Goal: Task Accomplishment & Management: Manage account settings

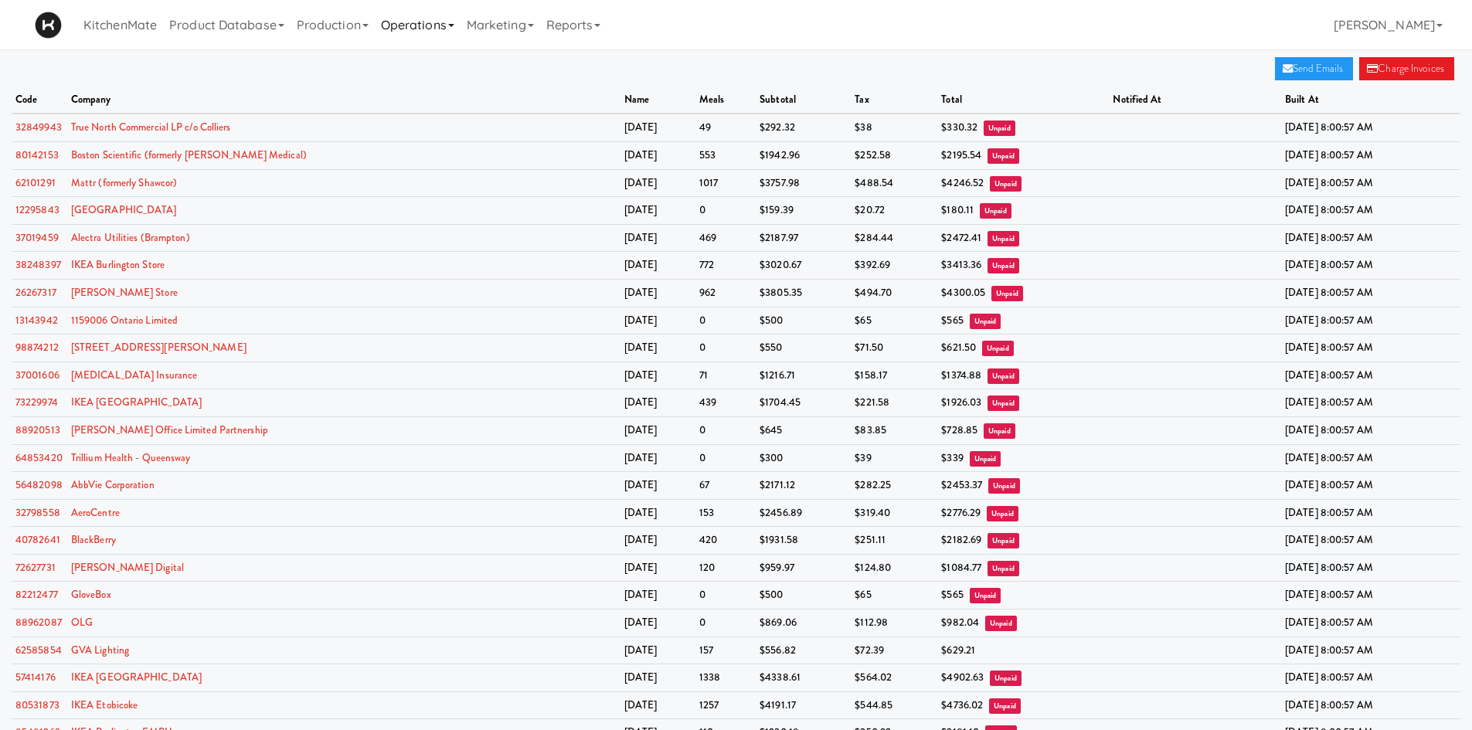
click at [405, 29] on link "Operations" at bounding box center [418, 24] width 86 height 49
click at [420, 70] on link "Sites" at bounding box center [437, 67] width 124 height 28
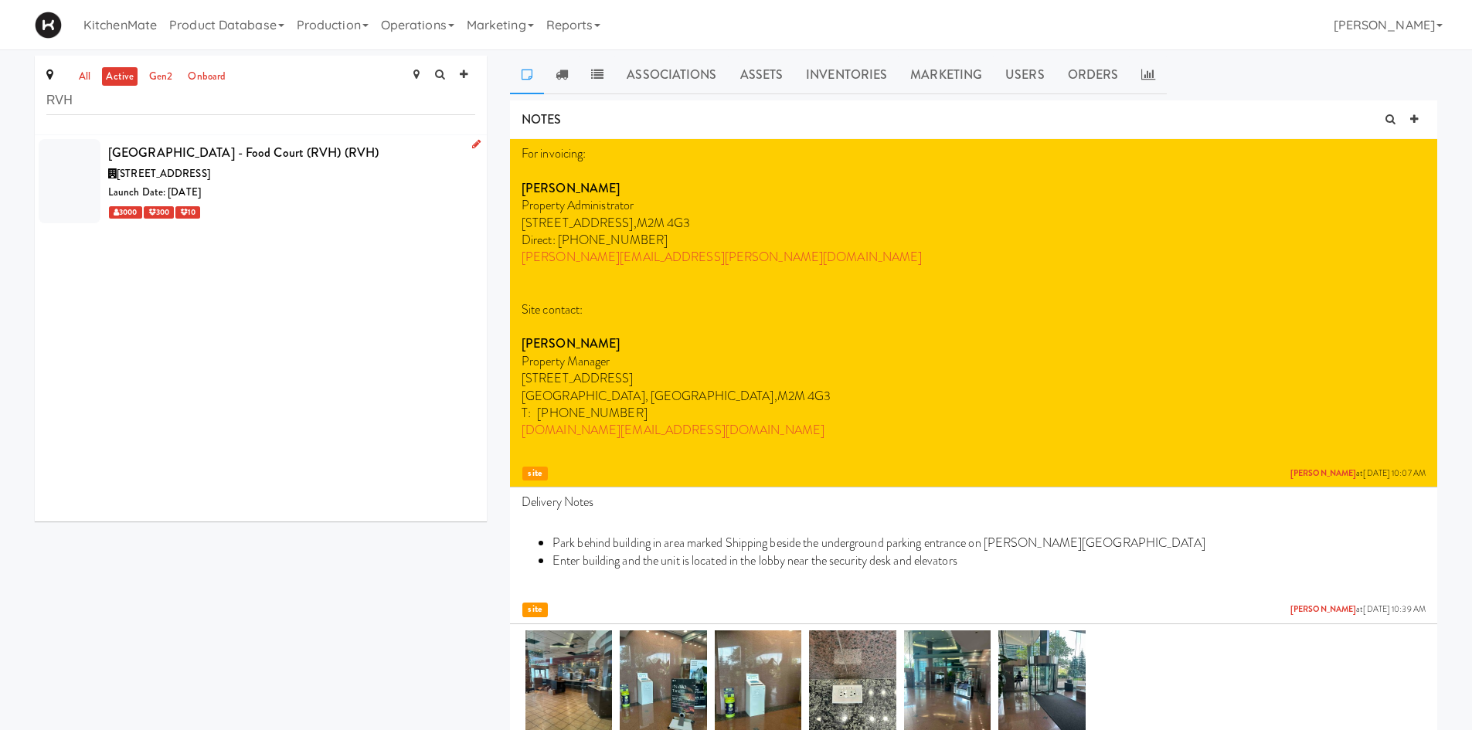
type input "RVH"
click at [422, 185] on div "Launch Date: [DATE]" at bounding box center [291, 192] width 367 height 19
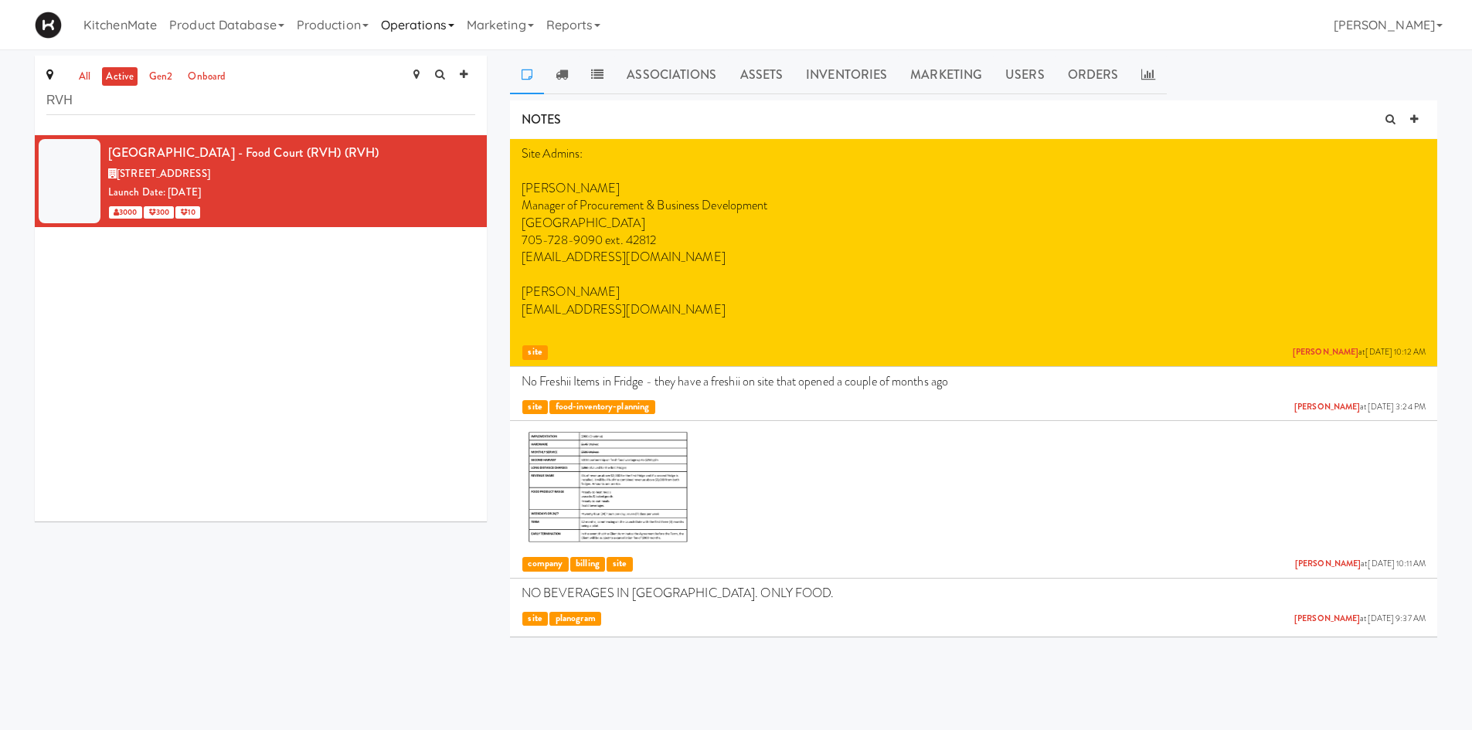
click at [441, 26] on link "Operations" at bounding box center [418, 24] width 86 height 49
click at [438, 77] on link "Sites" at bounding box center [437, 67] width 124 height 28
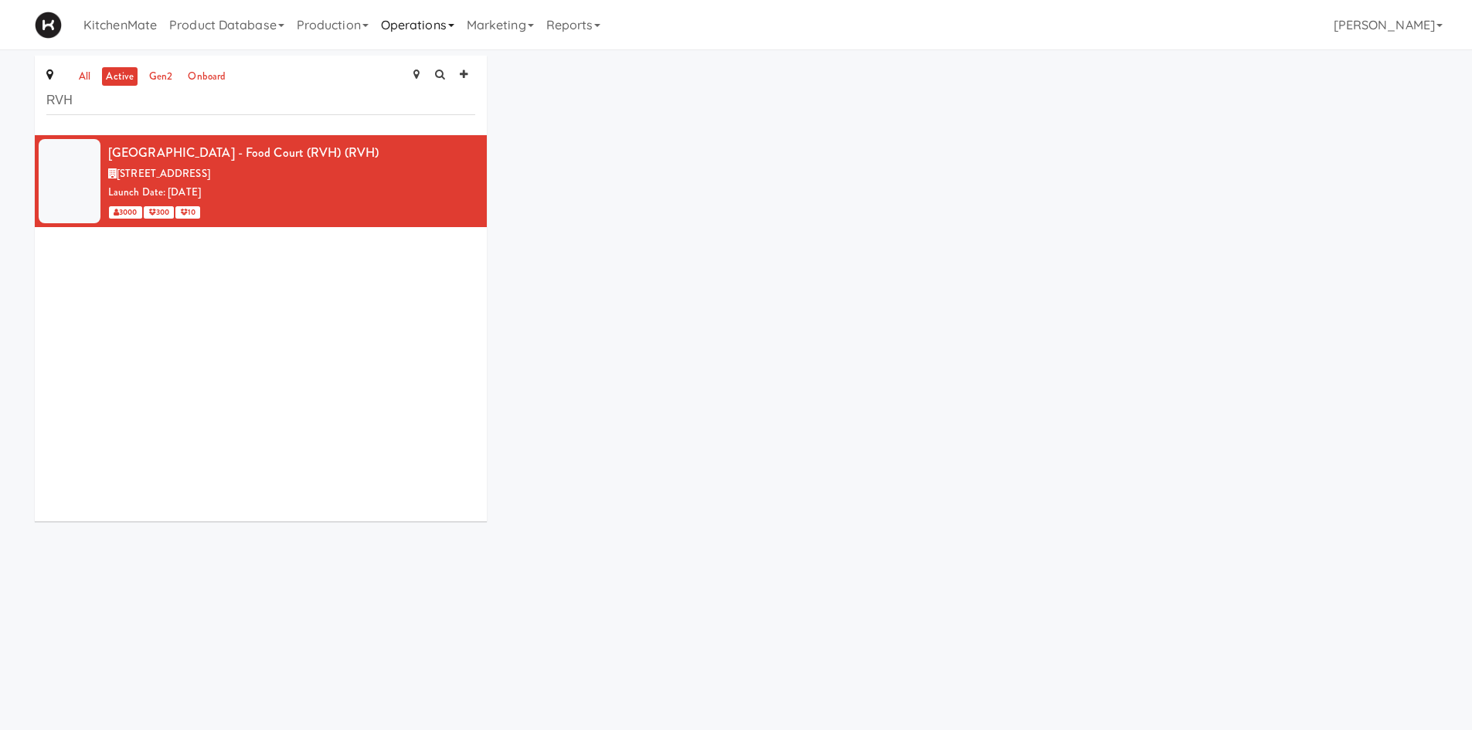
click at [453, 28] on link "Operations" at bounding box center [418, 24] width 86 height 49
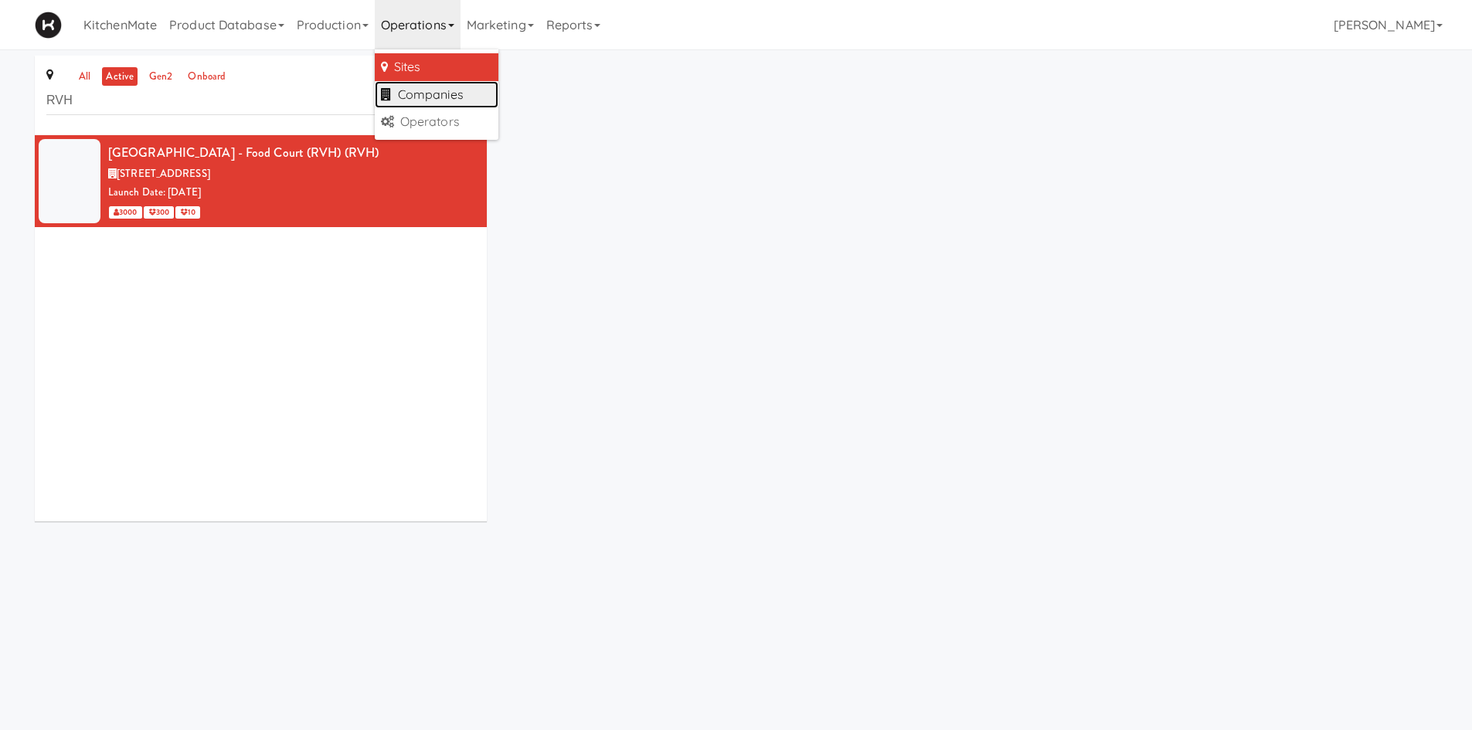
click at [454, 84] on link "Companies" at bounding box center [437, 95] width 124 height 28
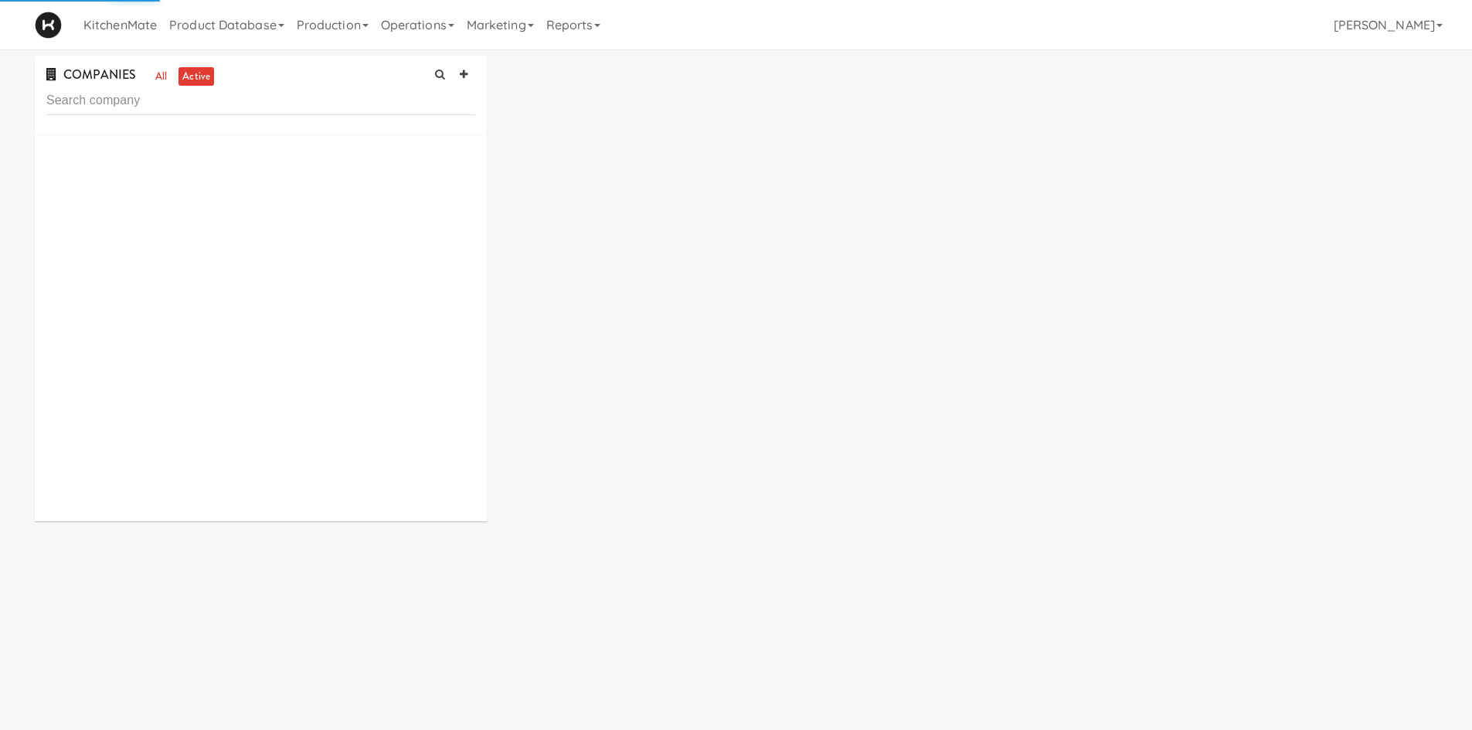
click at [220, 112] on input "text" at bounding box center [260, 101] width 429 height 29
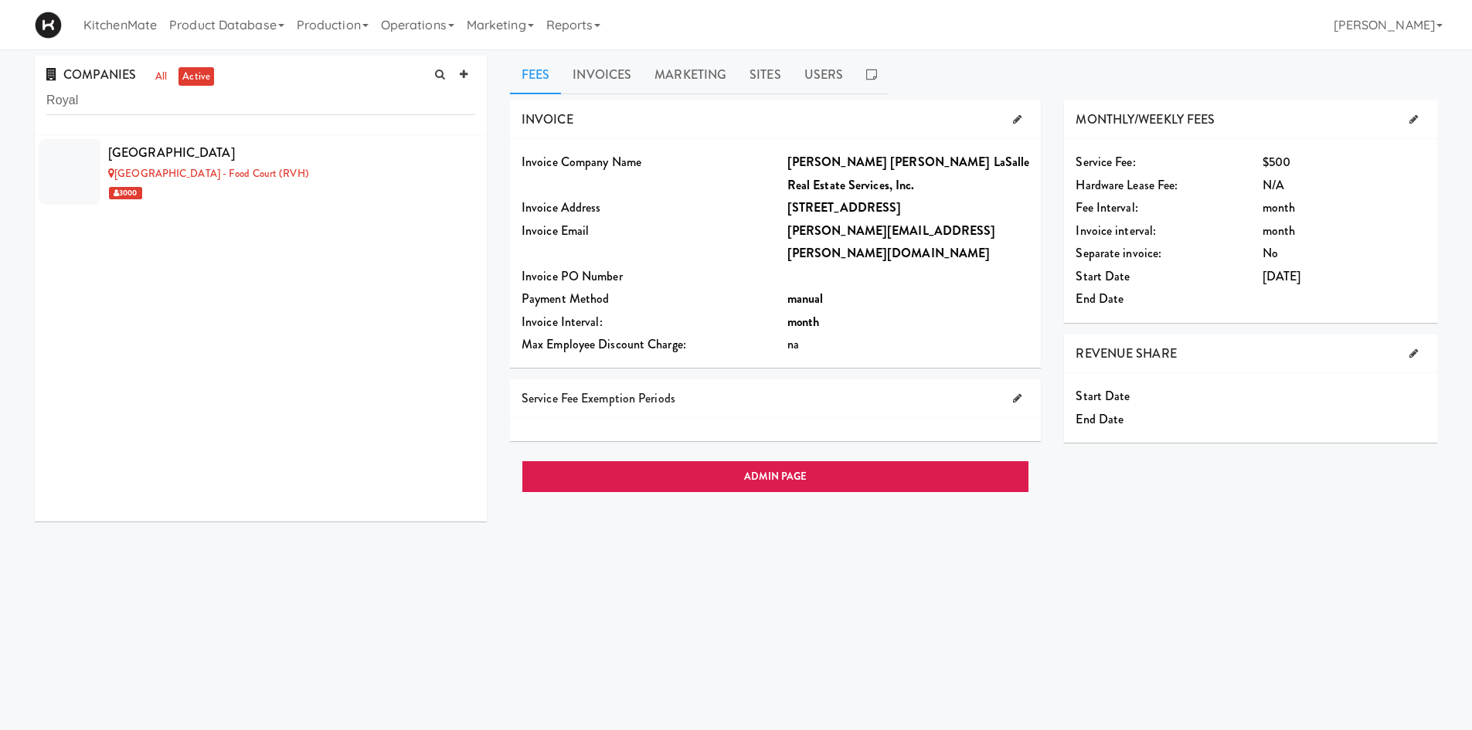
type input "Royal"
click at [236, 125] on div "COMPANIES all active Royal" at bounding box center [261, 96] width 452 height 80
click at [243, 147] on div "Royal Victoria Regional Health Centre" at bounding box center [291, 152] width 367 height 23
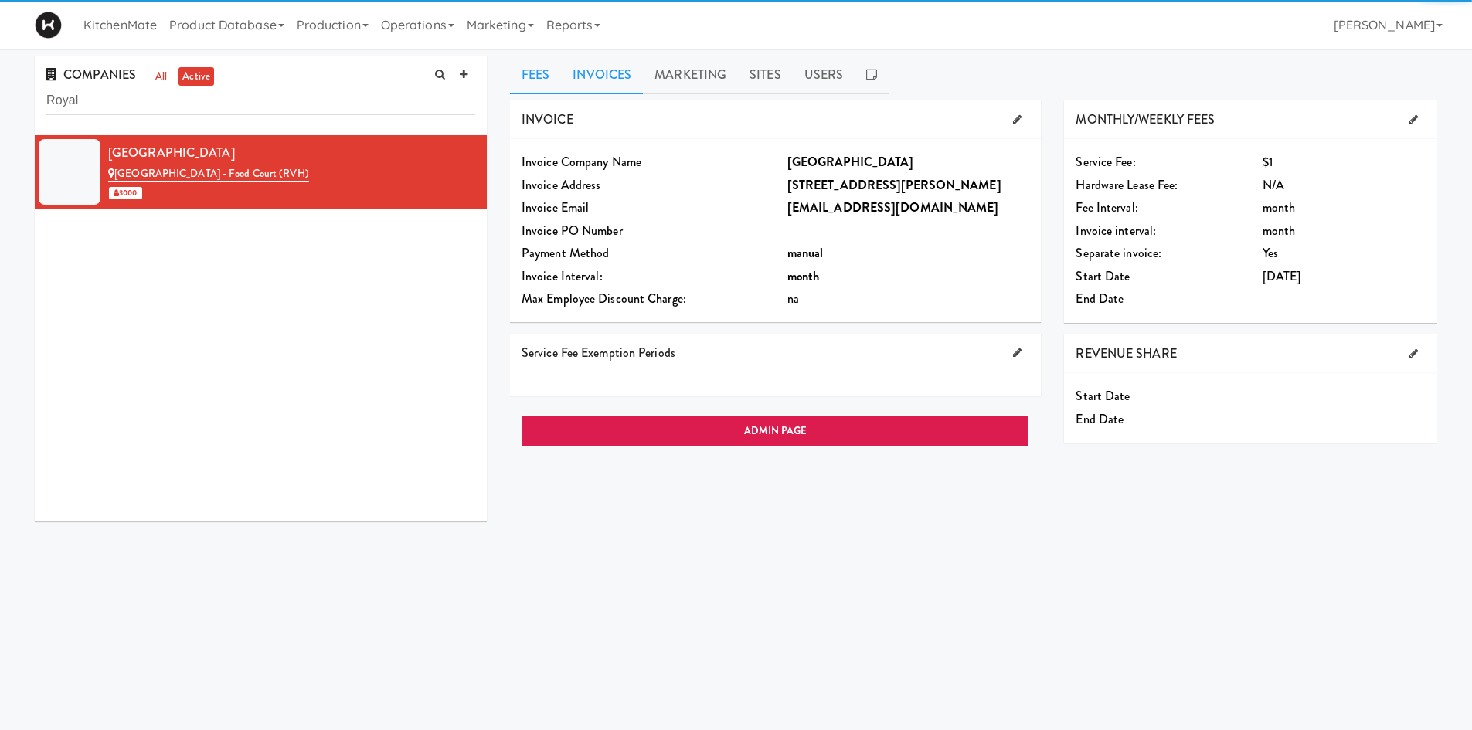
click at [631, 66] on link "Invoices" at bounding box center [602, 75] width 82 height 39
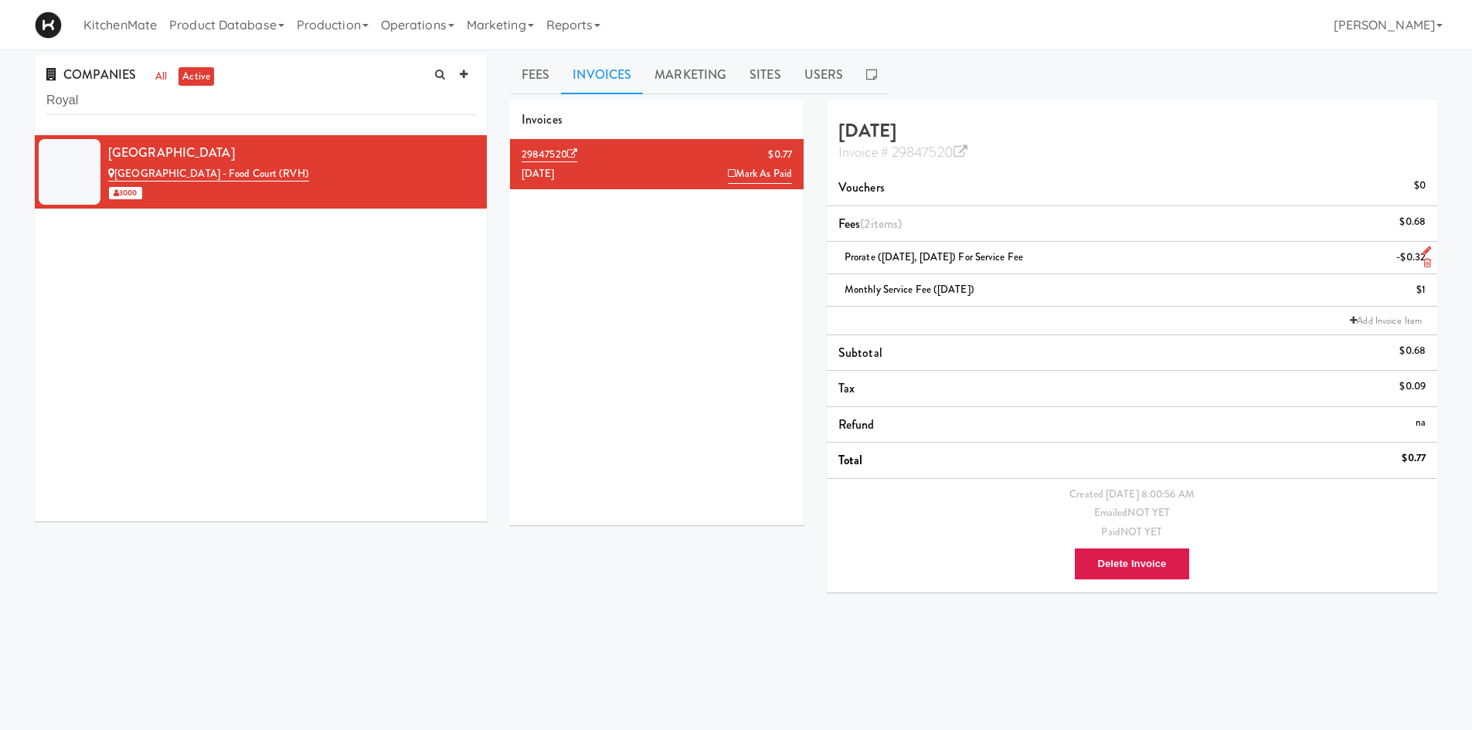
click at [1430, 250] on icon at bounding box center [1427, 251] width 9 height 10
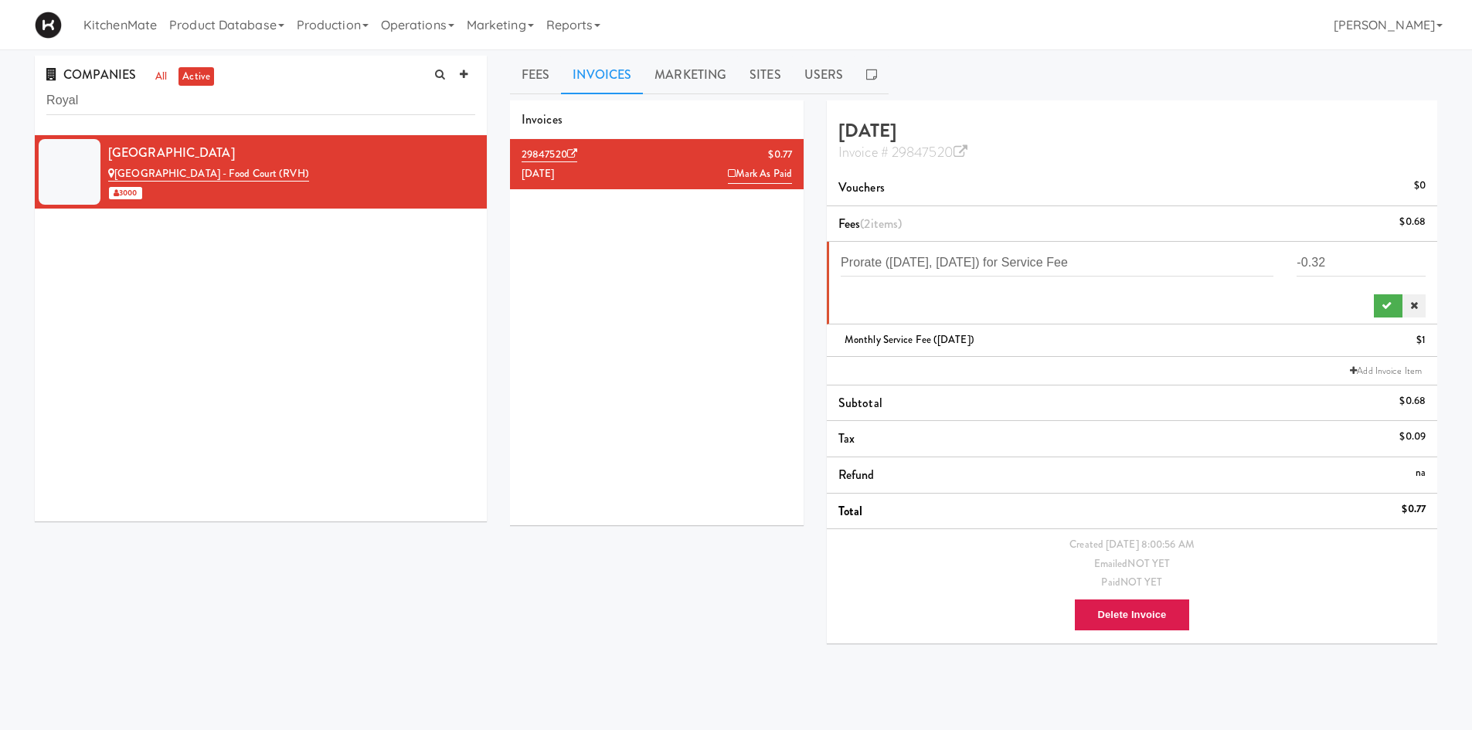
click at [1417, 306] on icon at bounding box center [1414, 306] width 8 height 10
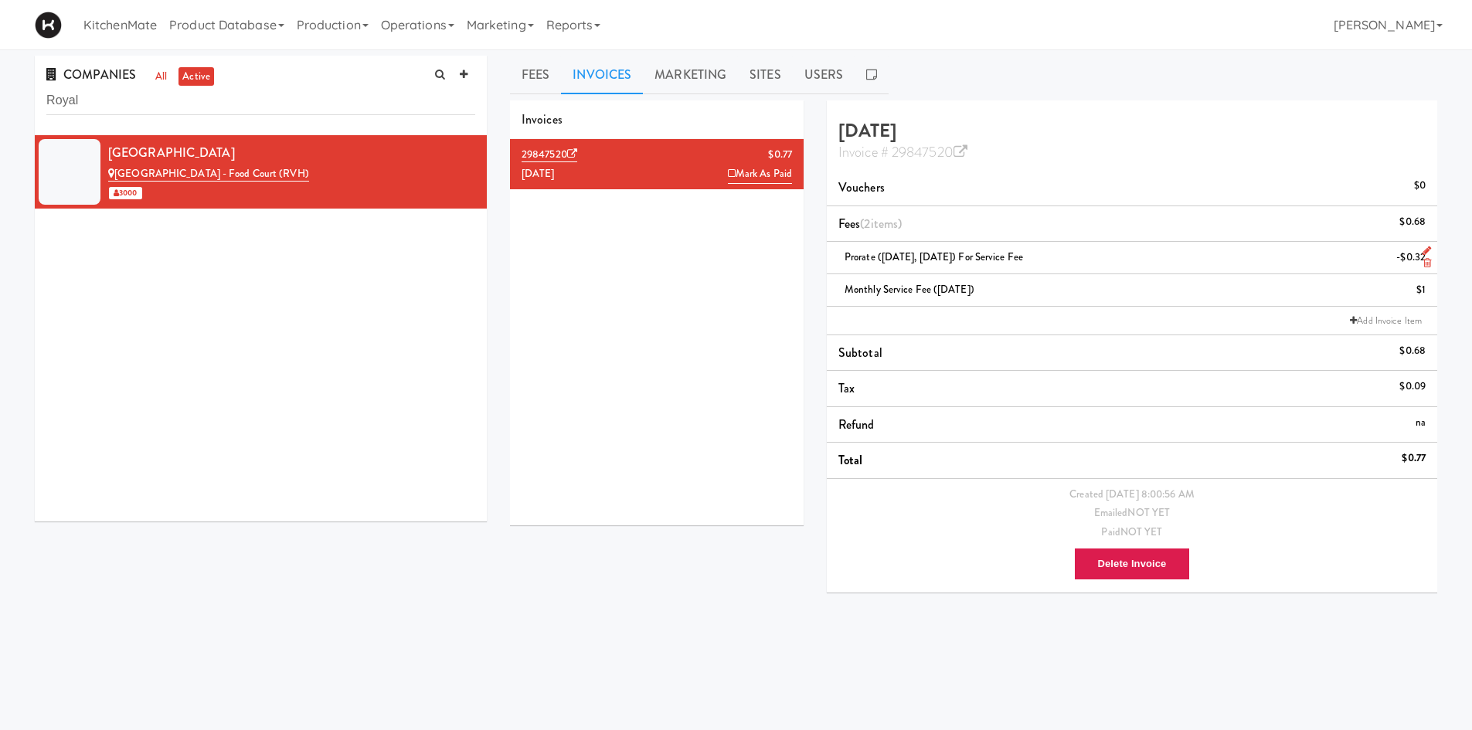
click at [1431, 260] on li "Prorate (08/01/25, 08/11/25) for Service Fee -$0.32" at bounding box center [1132, 258] width 610 height 32
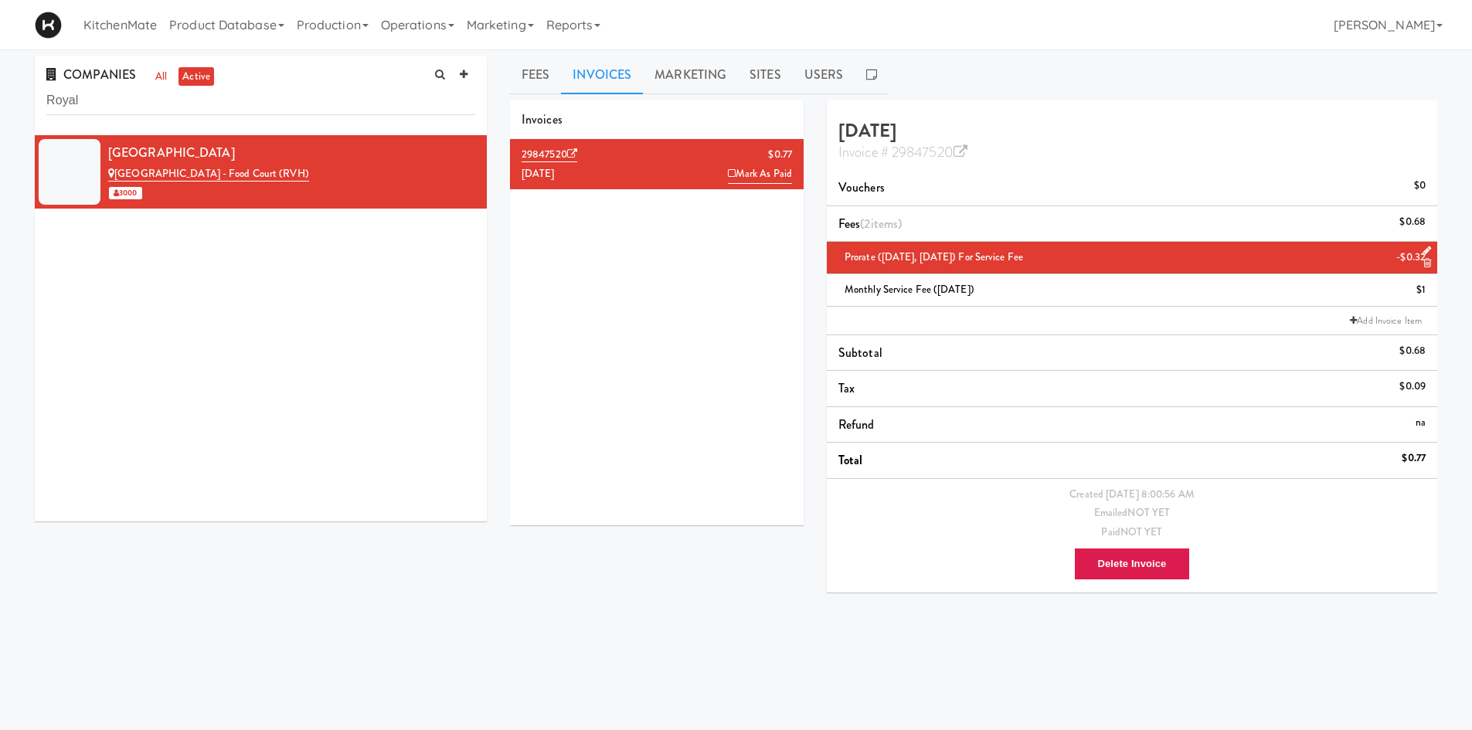
click at [1425, 264] on icon at bounding box center [1427, 263] width 8 height 10
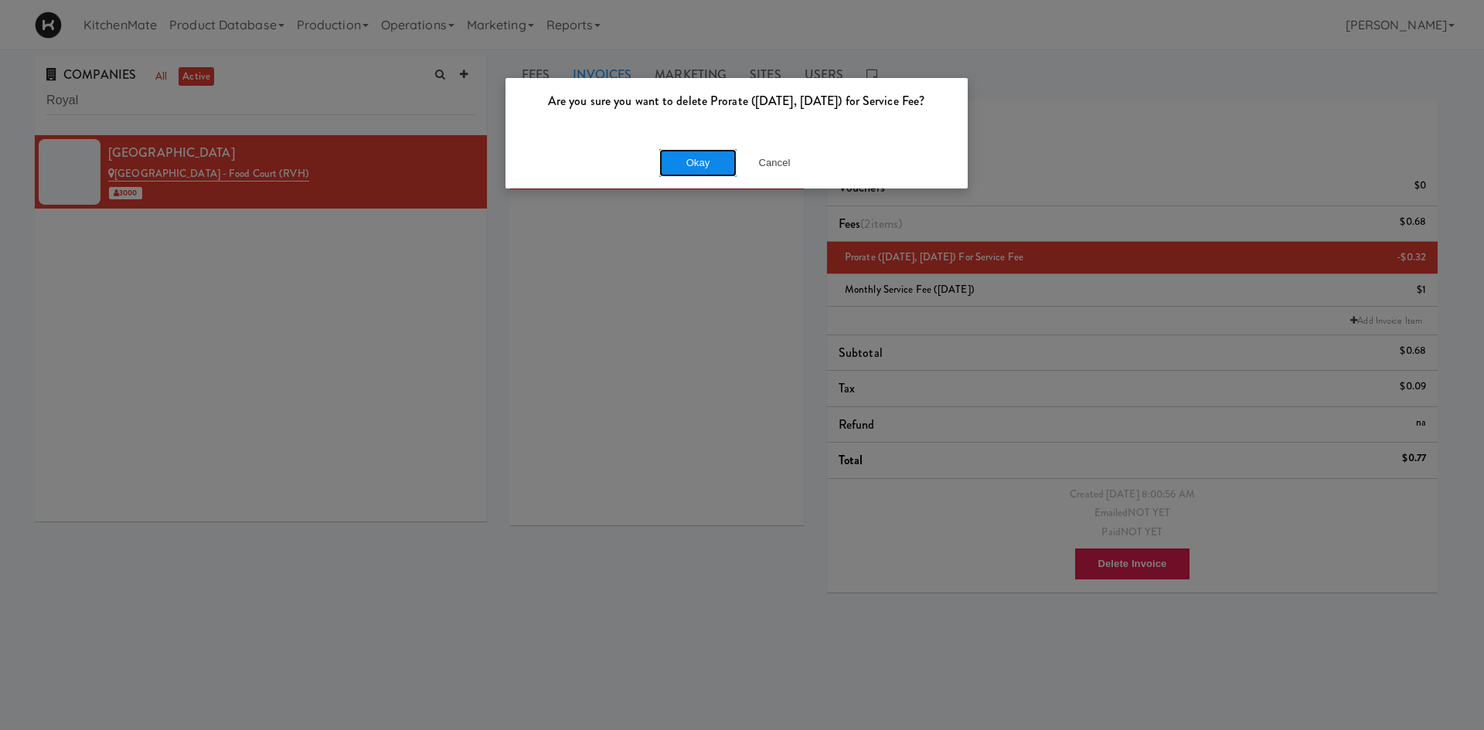
click at [681, 154] on button "Okay" at bounding box center [697, 163] width 77 height 28
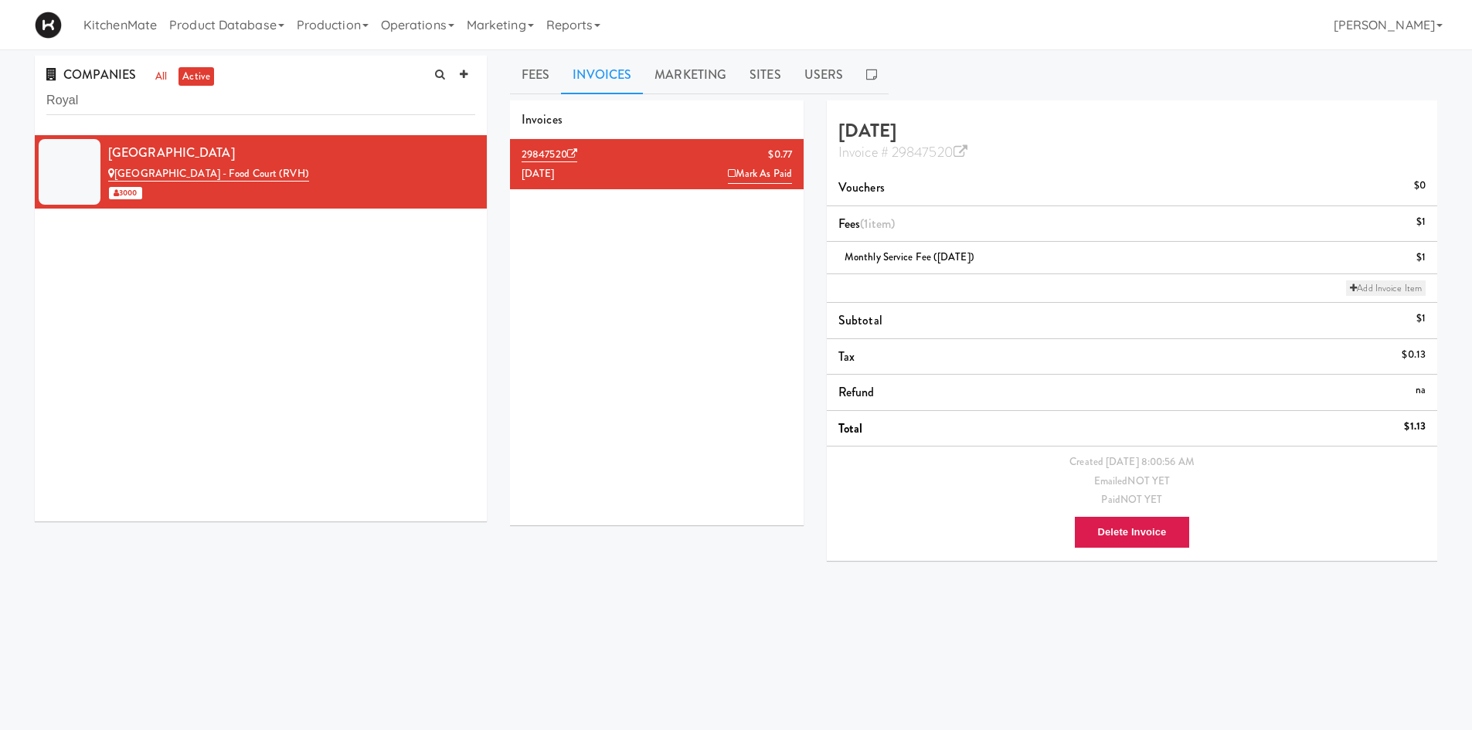
click at [1359, 282] on link "Add Invoice Item" at bounding box center [1386, 288] width 80 height 15
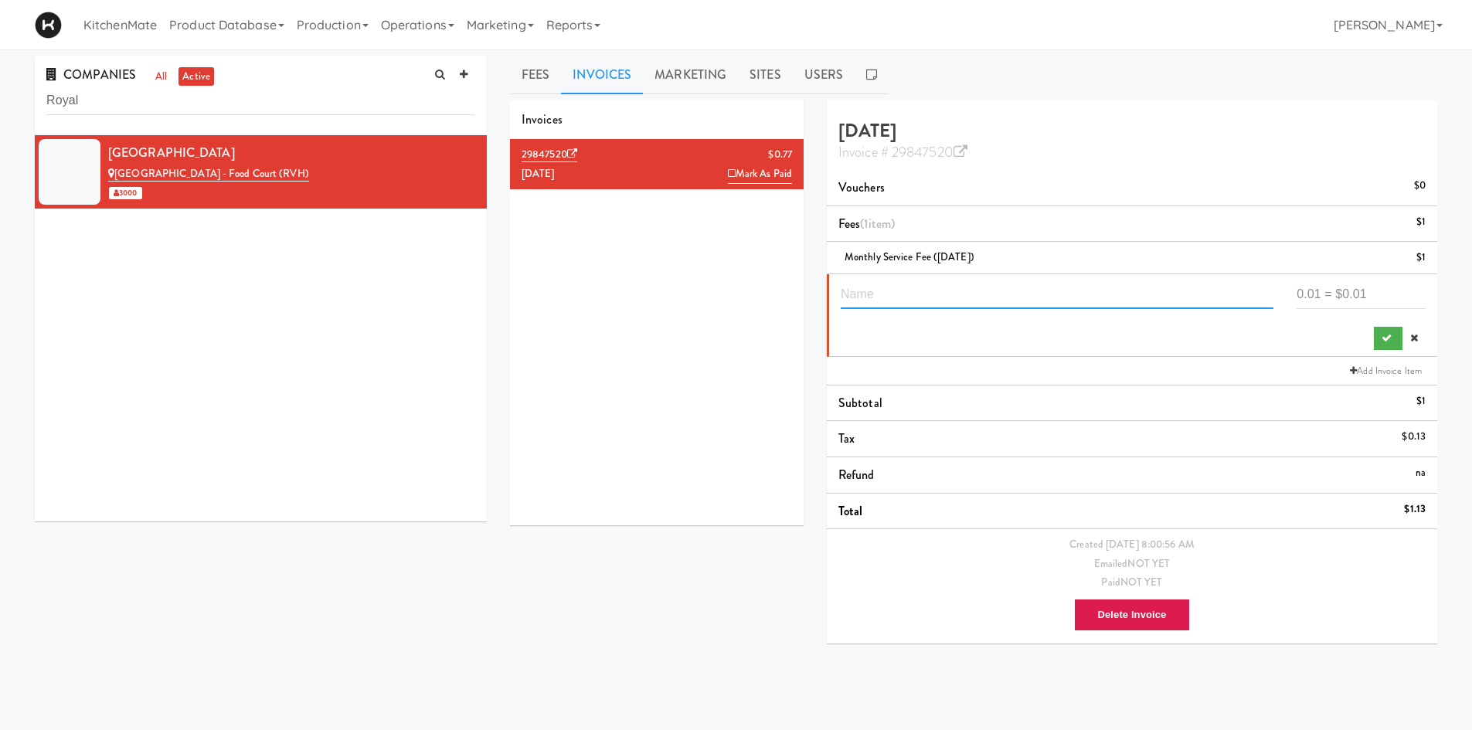
click at [991, 301] on input "text" at bounding box center [1057, 295] width 433 height 29
click at [964, 304] on input "text" at bounding box center [1057, 295] width 433 height 29
click at [981, 294] on input "text" at bounding box center [1057, 295] width 433 height 29
click at [1102, 301] on input "text" at bounding box center [1057, 295] width 433 height 29
paste input "Second Harvest 50:50 Food Donation (Uneaten Meals August 2025)"
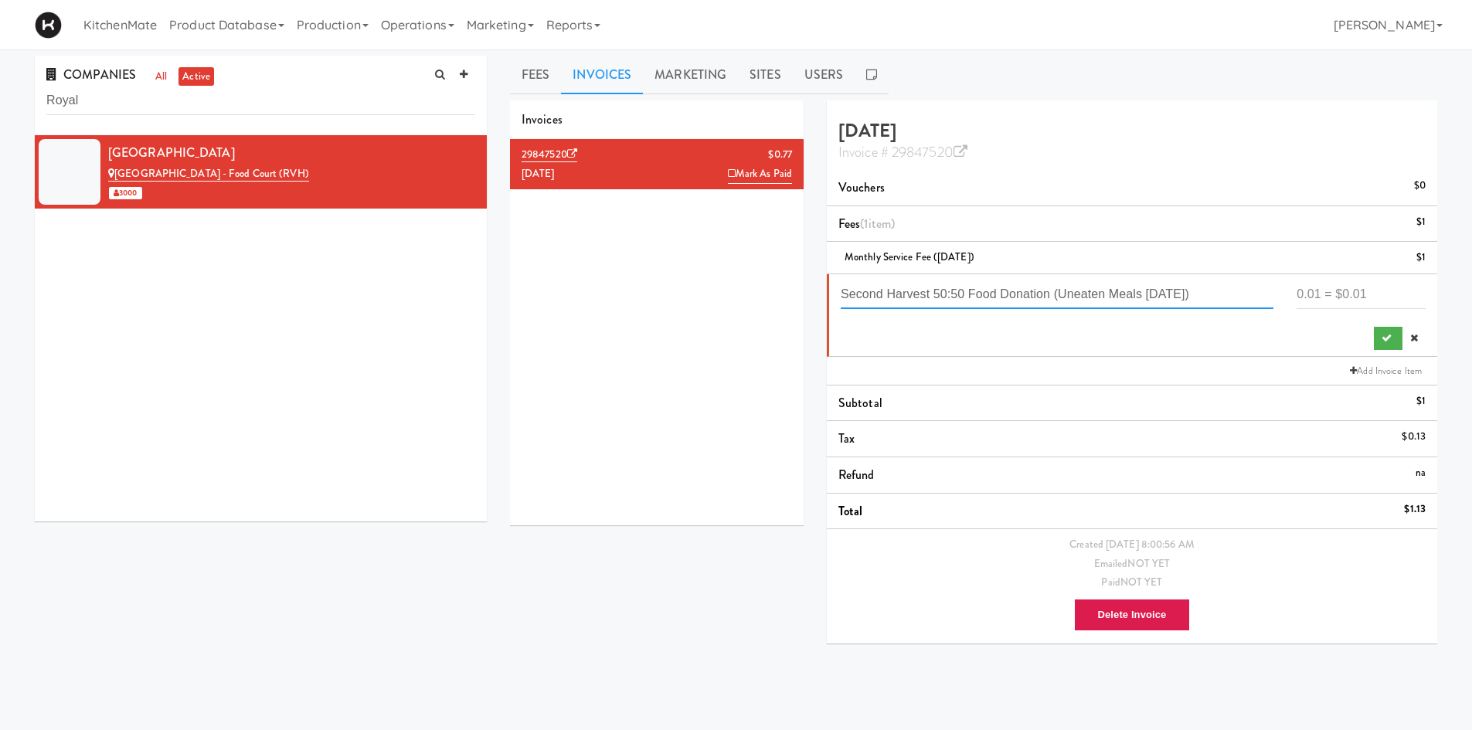
type input "Second Harvest 50:50 Food Donation (Uneaten Meals August 2025)"
click at [1331, 292] on input "number" at bounding box center [1361, 295] width 129 height 29
click at [1340, 295] on input "4" at bounding box center [1361, 295] width 129 height 29
click at [1367, 299] on input "4" at bounding box center [1361, 295] width 129 height 29
type input "438.18"
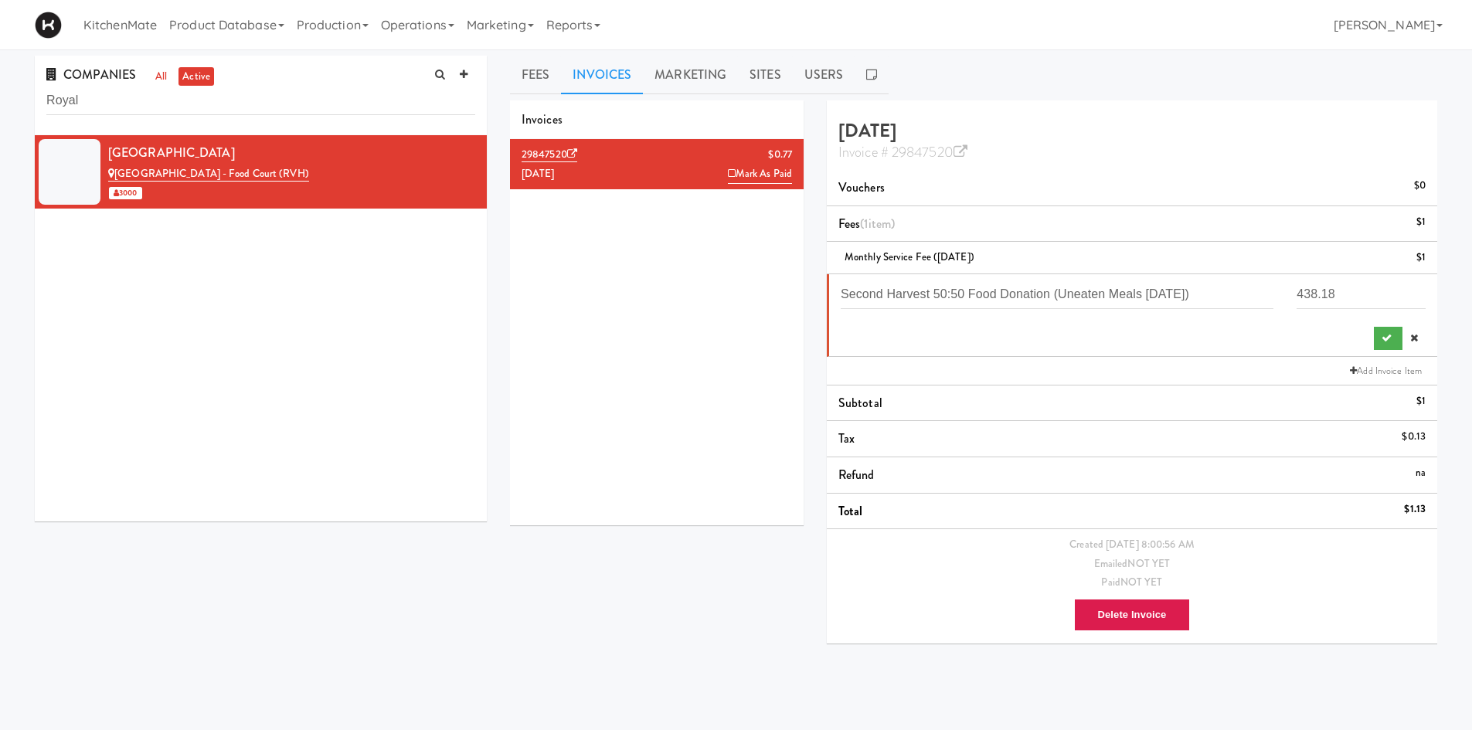
click at [1385, 325] on div "Second Harvest 50:50 Food Donation (Uneaten Meals August 2025) 438.18" at bounding box center [1133, 316] width 585 height 70
click at [1393, 332] on button "submit" at bounding box center [1388, 338] width 29 height 23
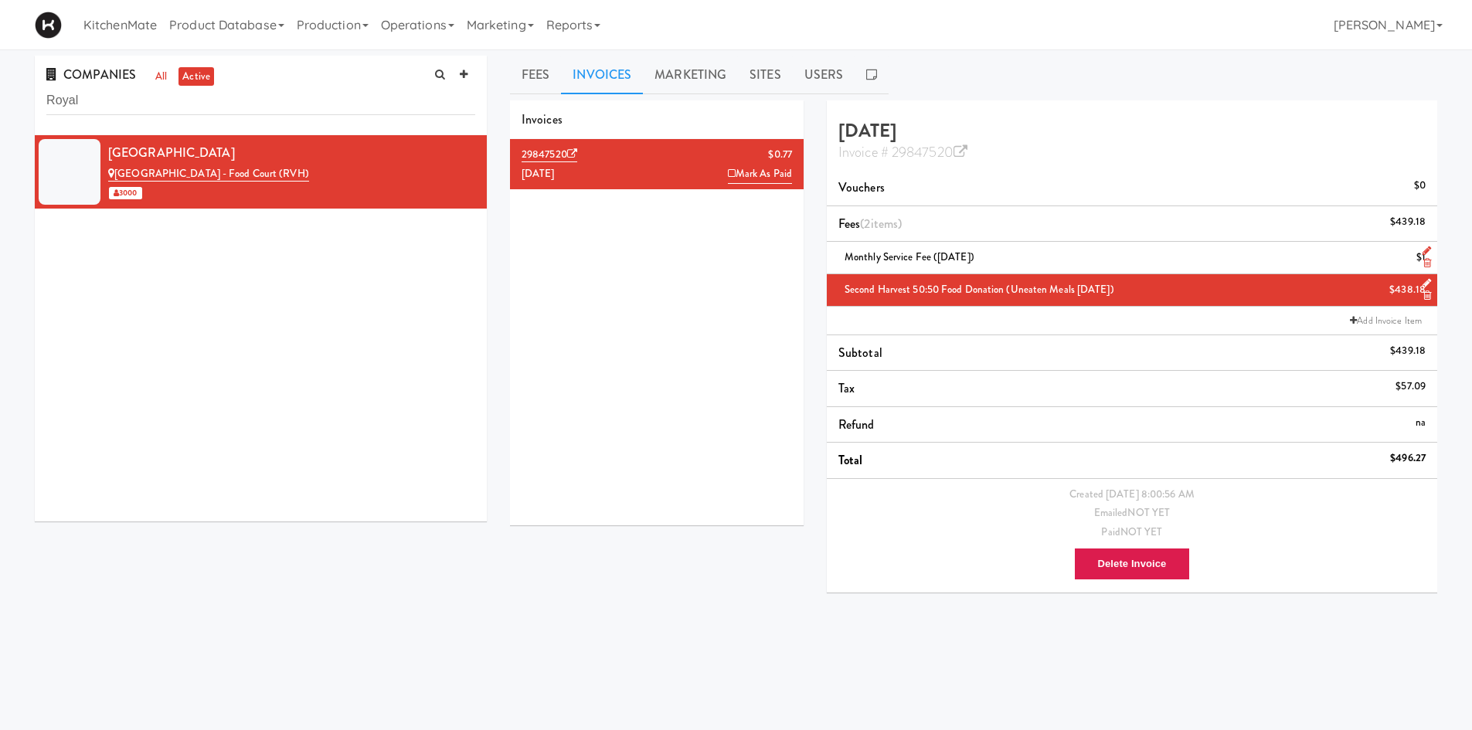
click at [1427, 263] on icon at bounding box center [1427, 263] width 8 height 10
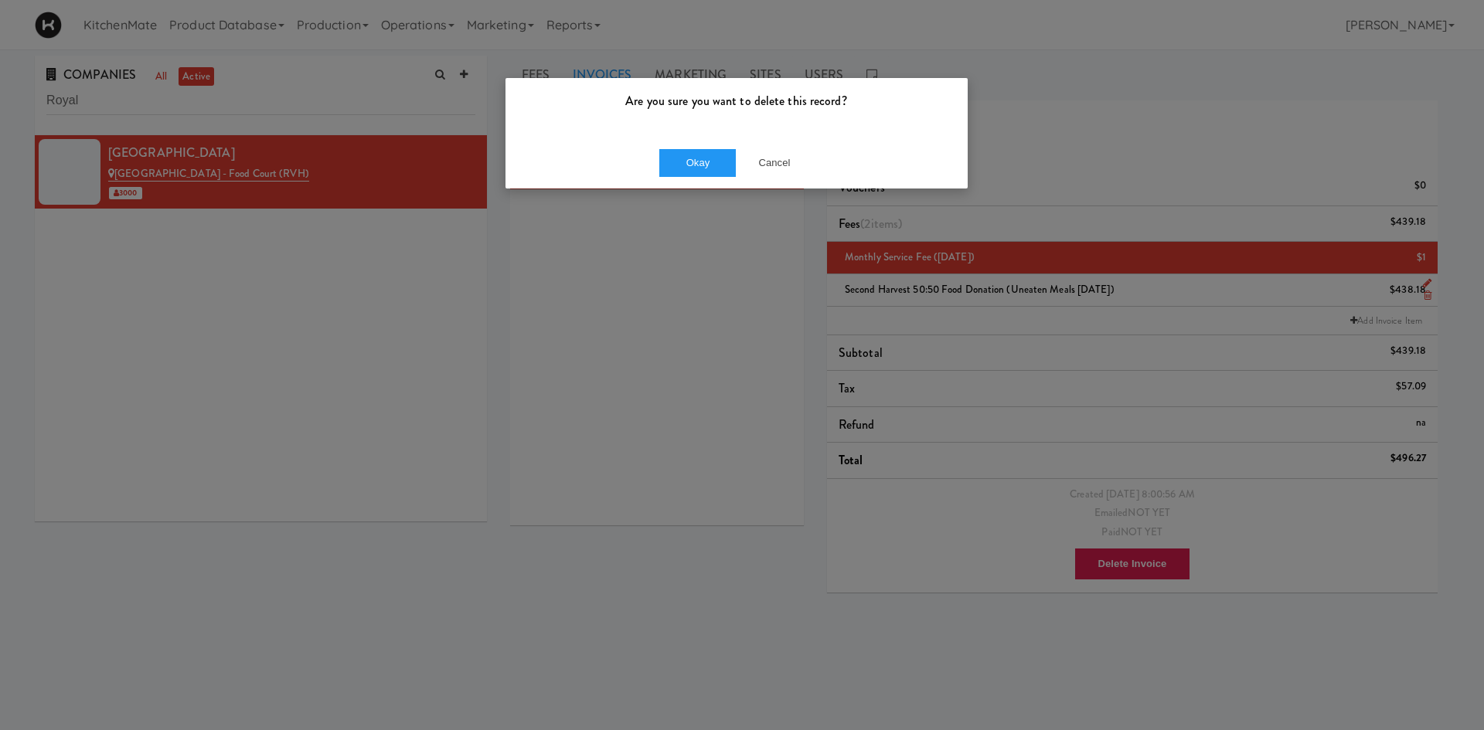
click at [700, 179] on div "Okay Cancel" at bounding box center [736, 163] width 462 height 52
click at [706, 169] on button "Okay" at bounding box center [697, 163] width 77 height 28
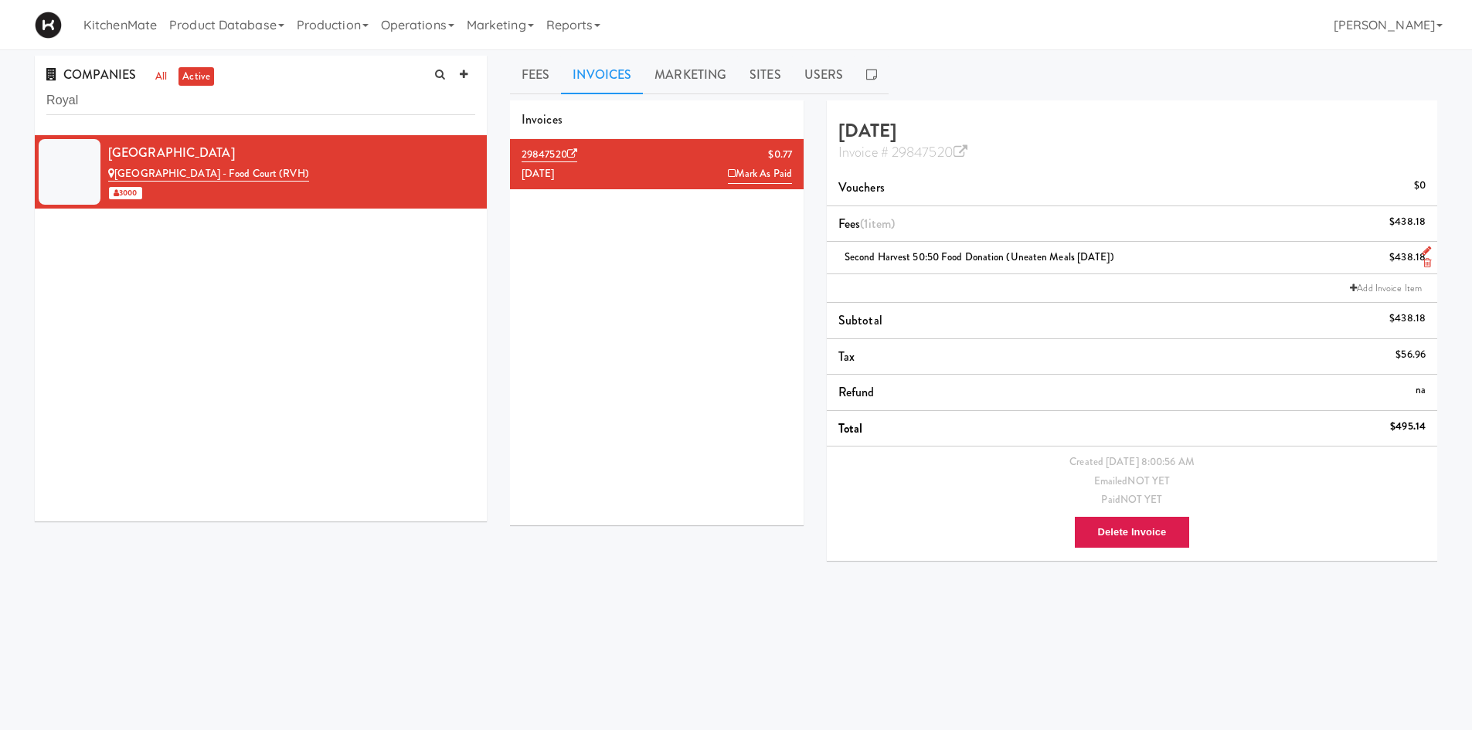
click at [634, 166] on li "29847520 $0.77 August 2025 Mark As Paid" at bounding box center [657, 164] width 294 height 50
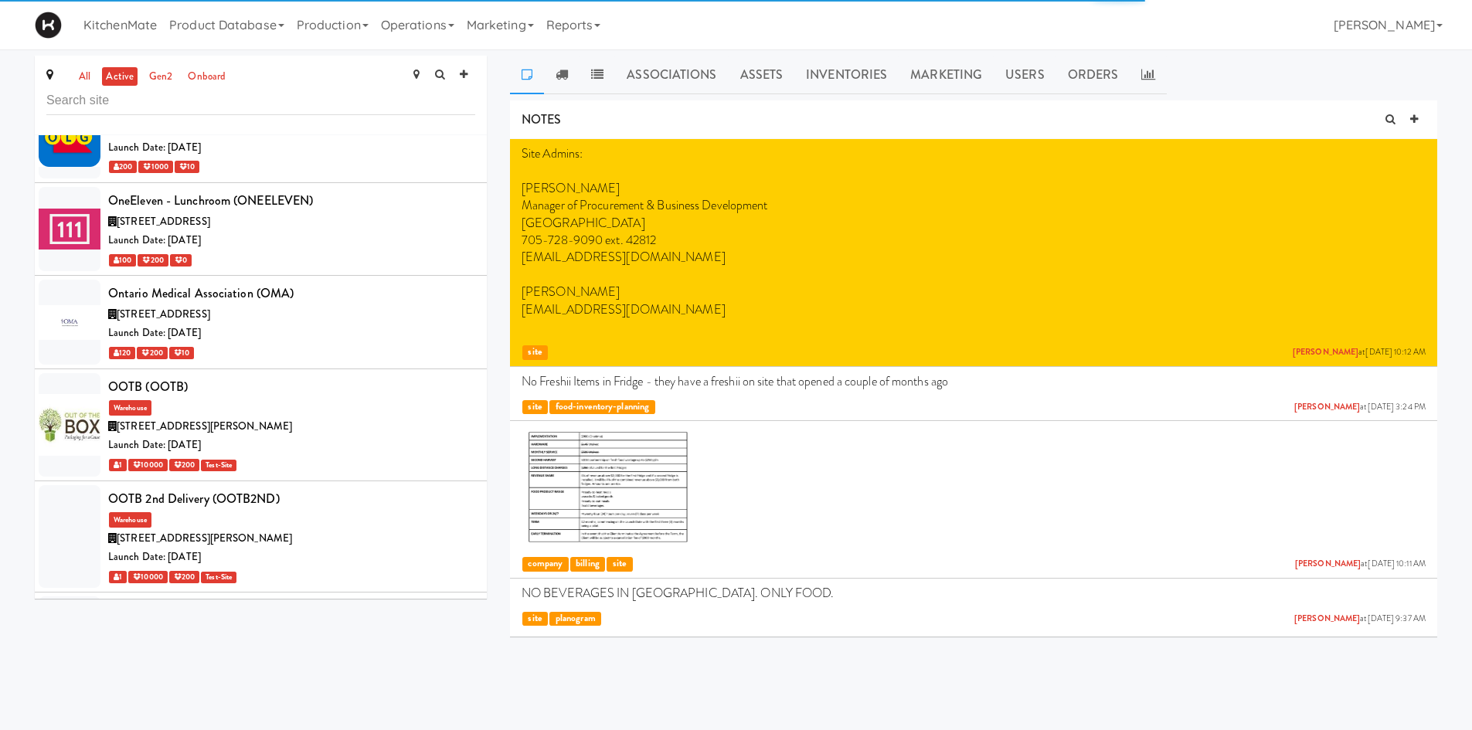
scroll to position [6895, 0]
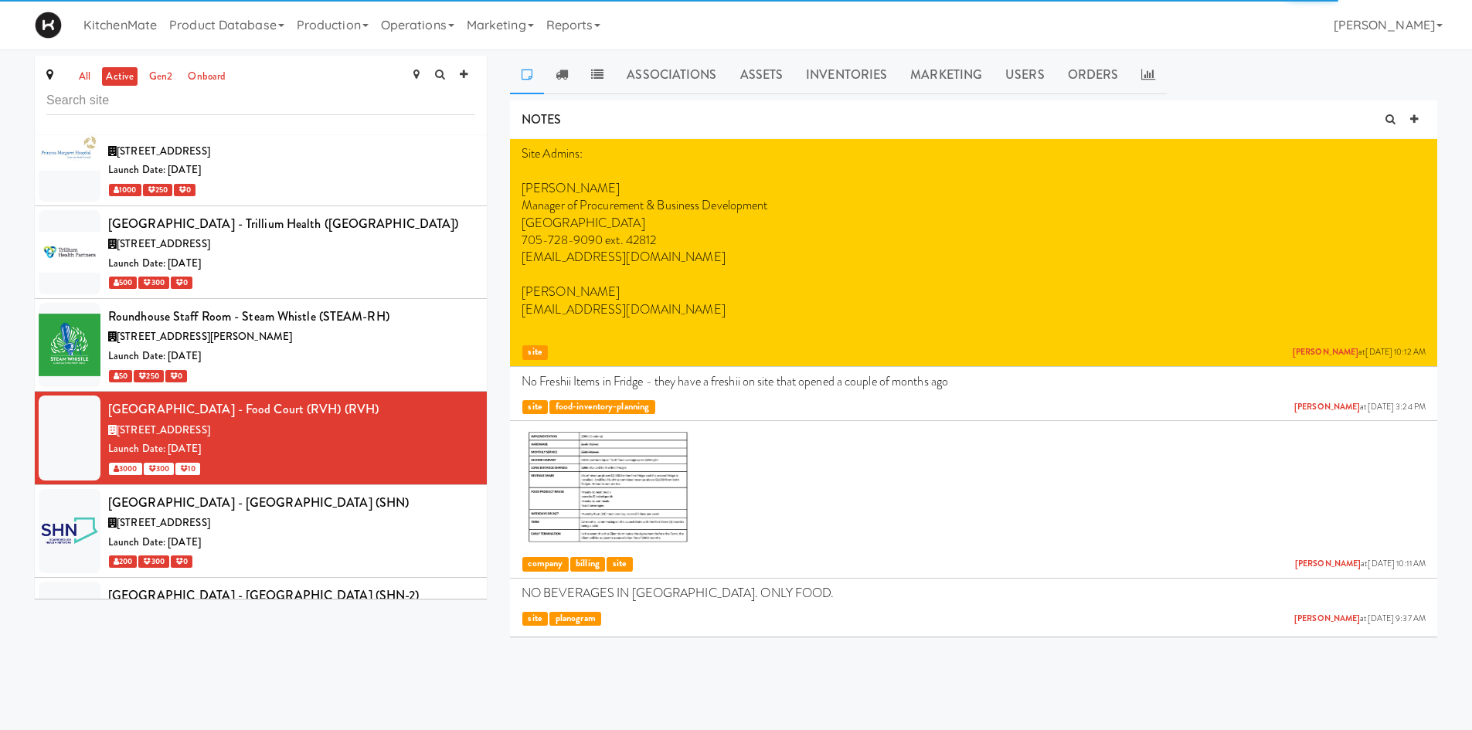
click at [308, 107] on input "text" at bounding box center [260, 101] width 429 height 29
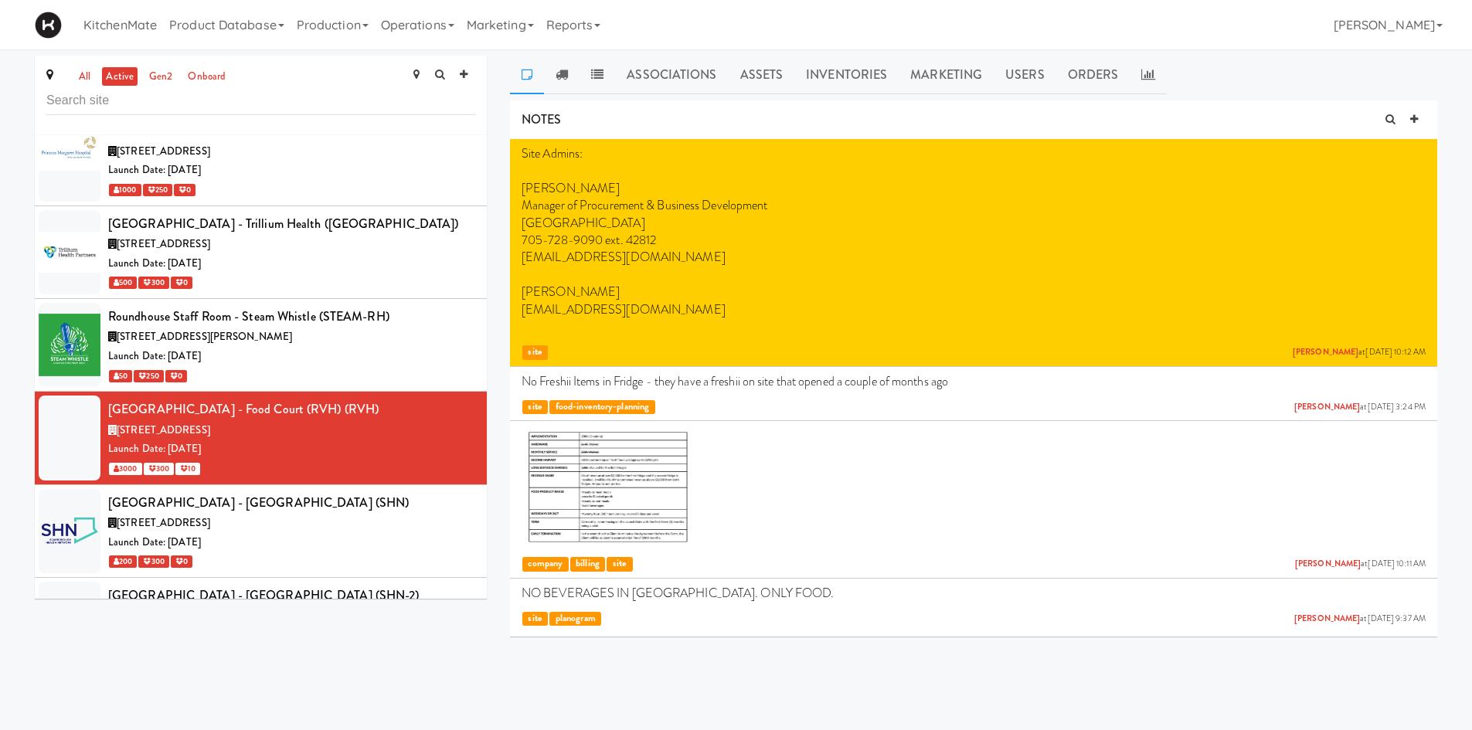
click at [892, 29] on div "KitchenMate Product Database Ingredients Ingredient Types Suppliers Recipes Rec…" at bounding box center [736, 24] width 1403 height 49
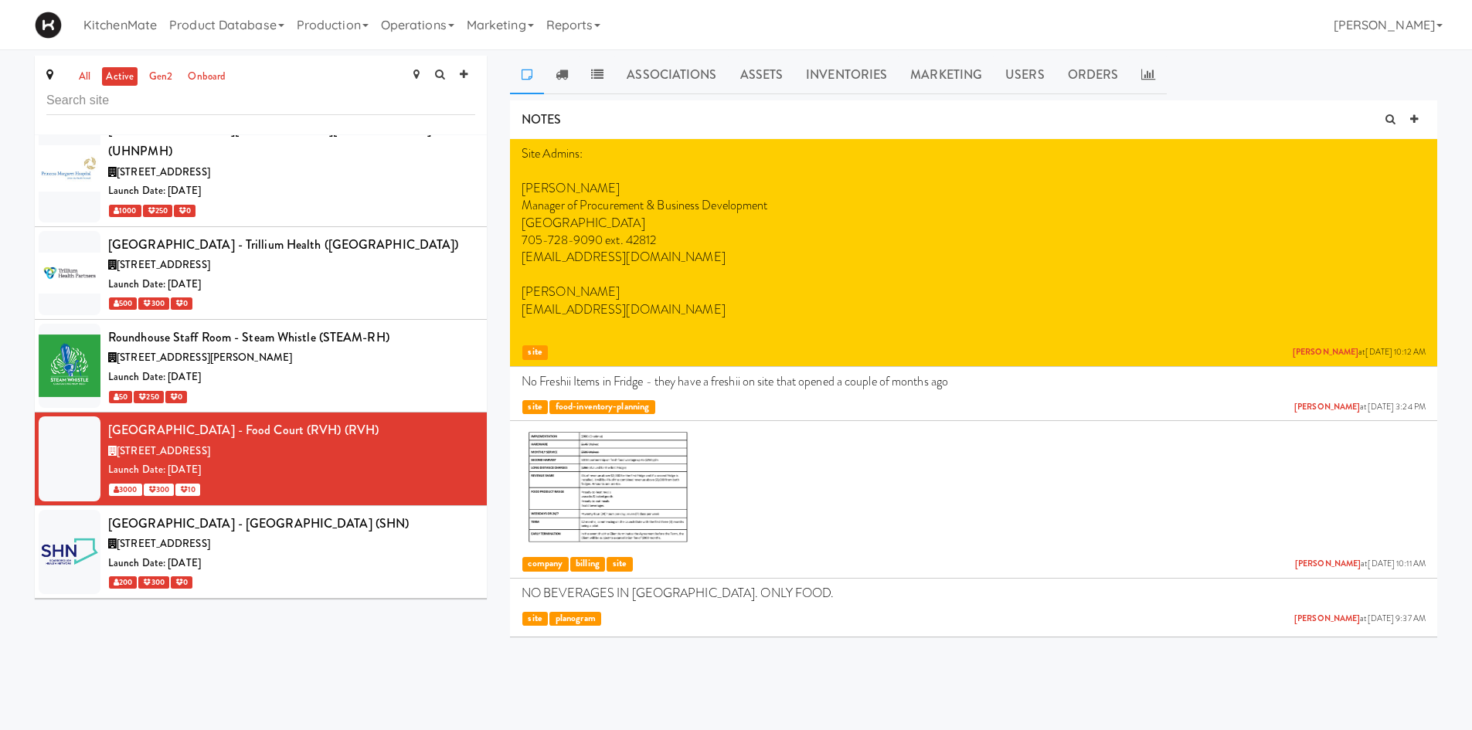
scroll to position [7415, 0]
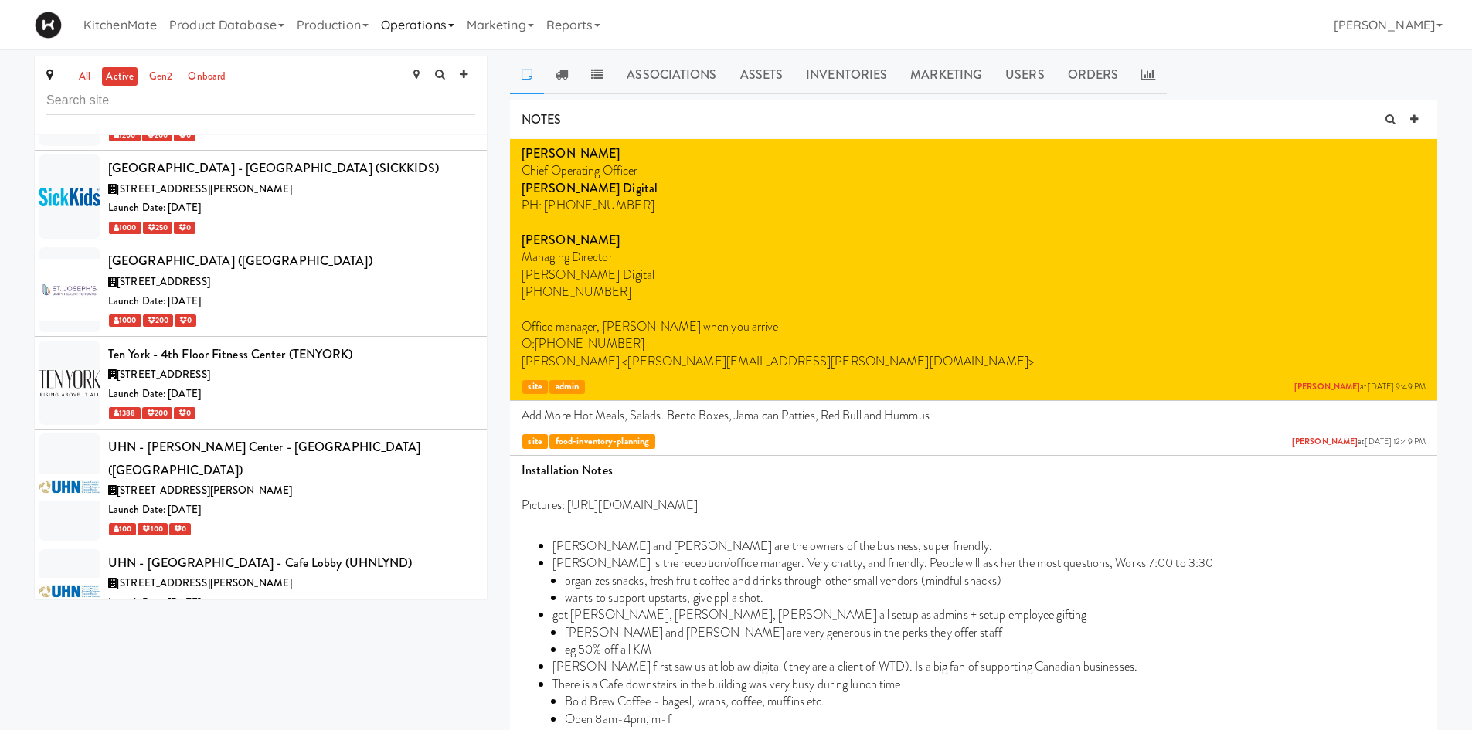
drag, startPoint x: 408, startPoint y: 22, endPoint x: 396, endPoint y: 32, distance: 15.5
click at [396, 32] on link "Operations" at bounding box center [418, 24] width 86 height 49
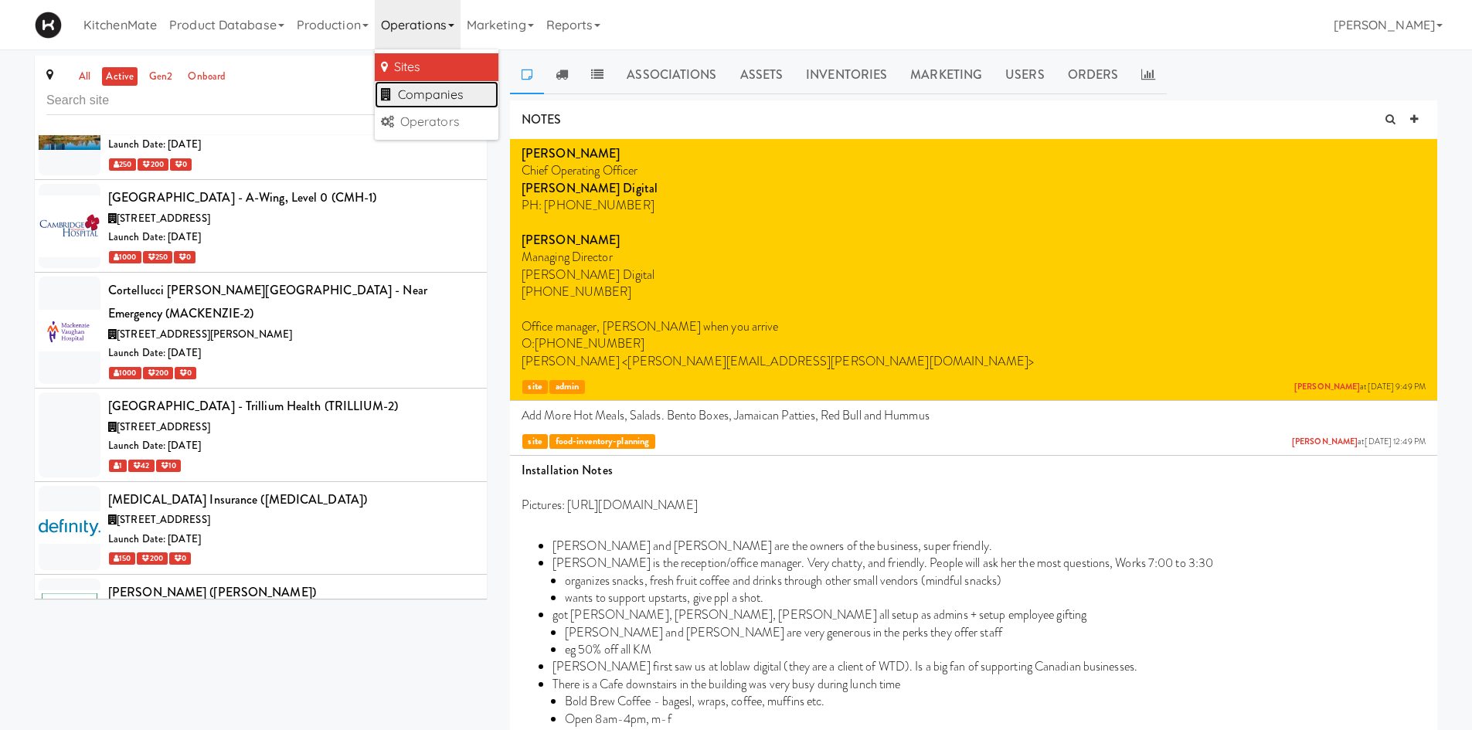
scroll to position [2238, 0]
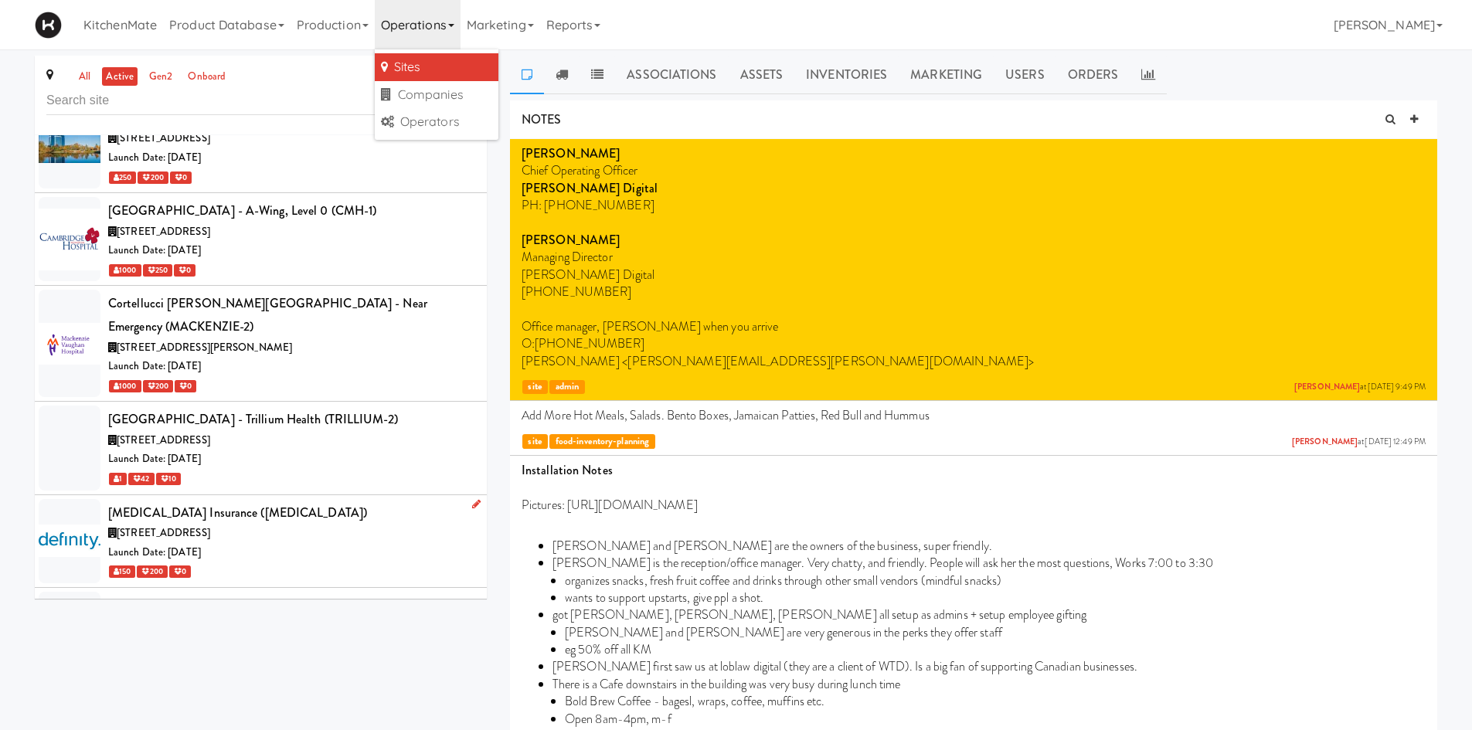
click at [223, 543] on div "Launch Date: Jan 15, 2024" at bounding box center [291, 552] width 367 height 19
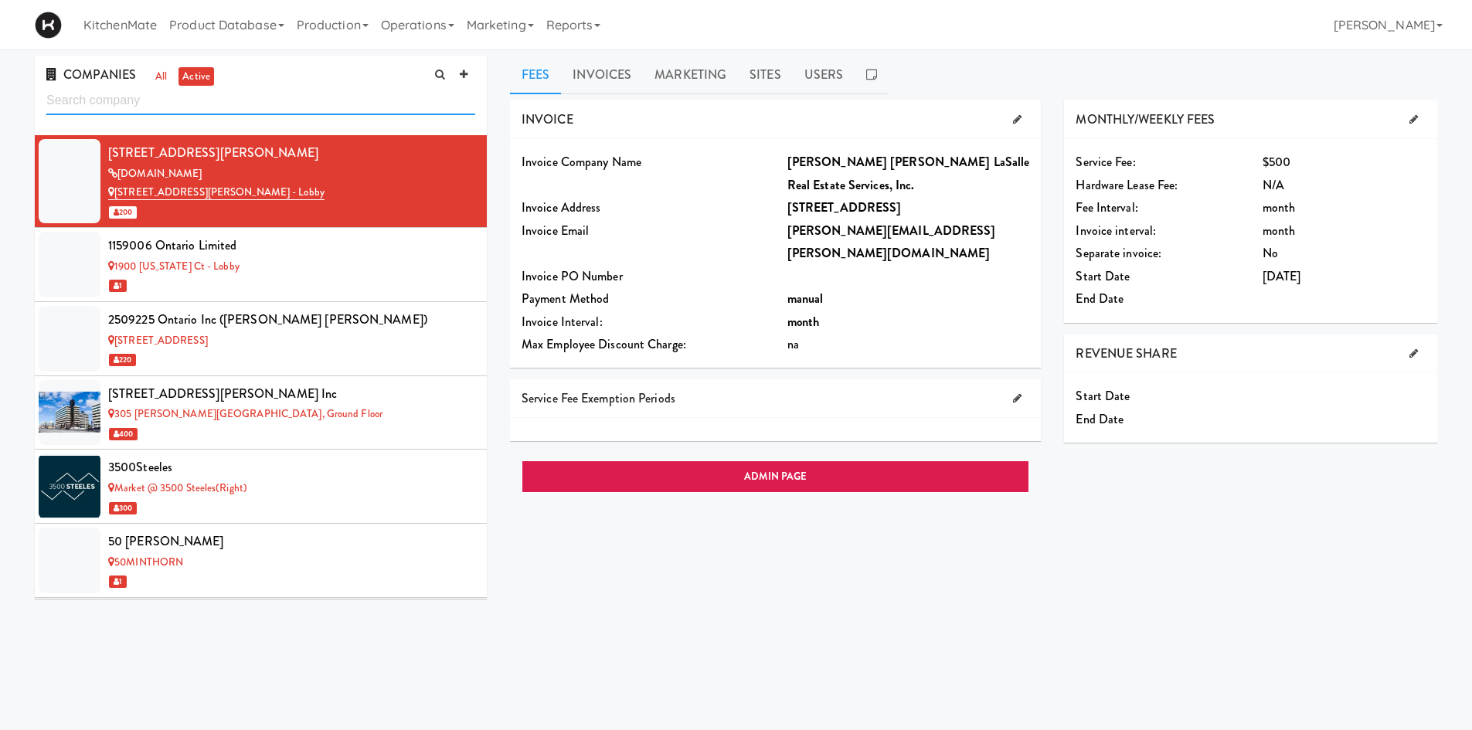
click at [386, 96] on input "text" at bounding box center [260, 101] width 429 height 29
click at [317, 90] on input "text" at bounding box center [260, 101] width 429 height 29
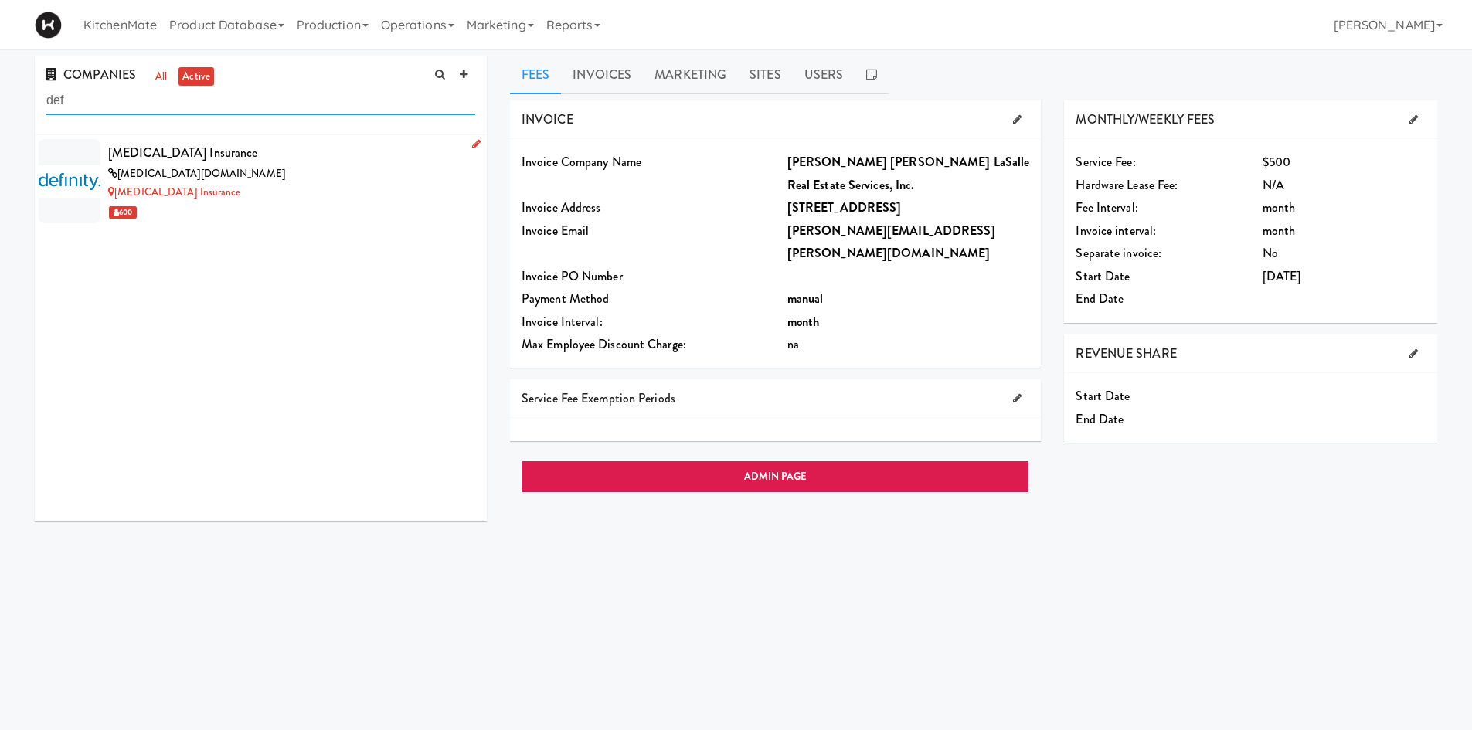
type input "def"
click at [214, 173] on div "[MEDICAL_DATA][DOMAIN_NAME]" at bounding box center [291, 174] width 367 height 19
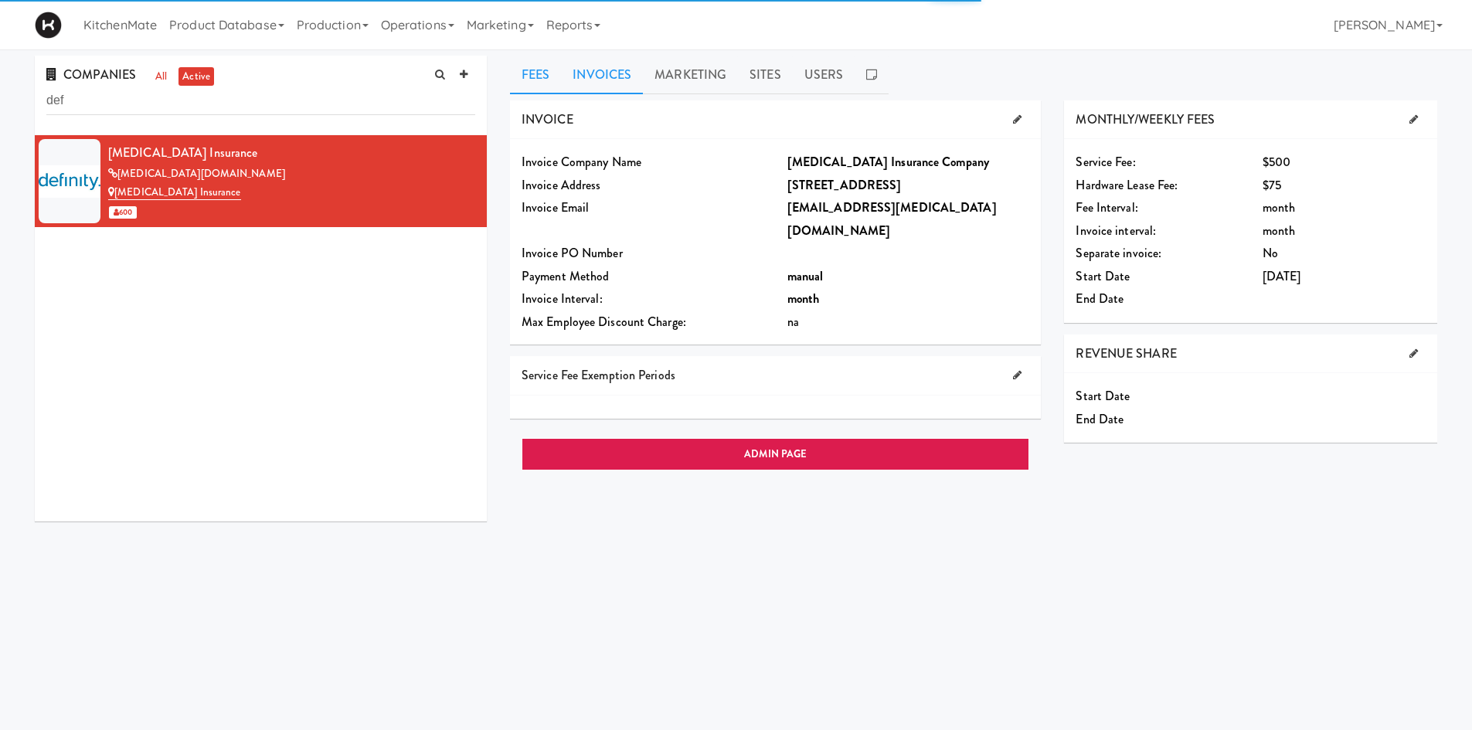
click at [610, 78] on link "Invoices" at bounding box center [602, 75] width 82 height 39
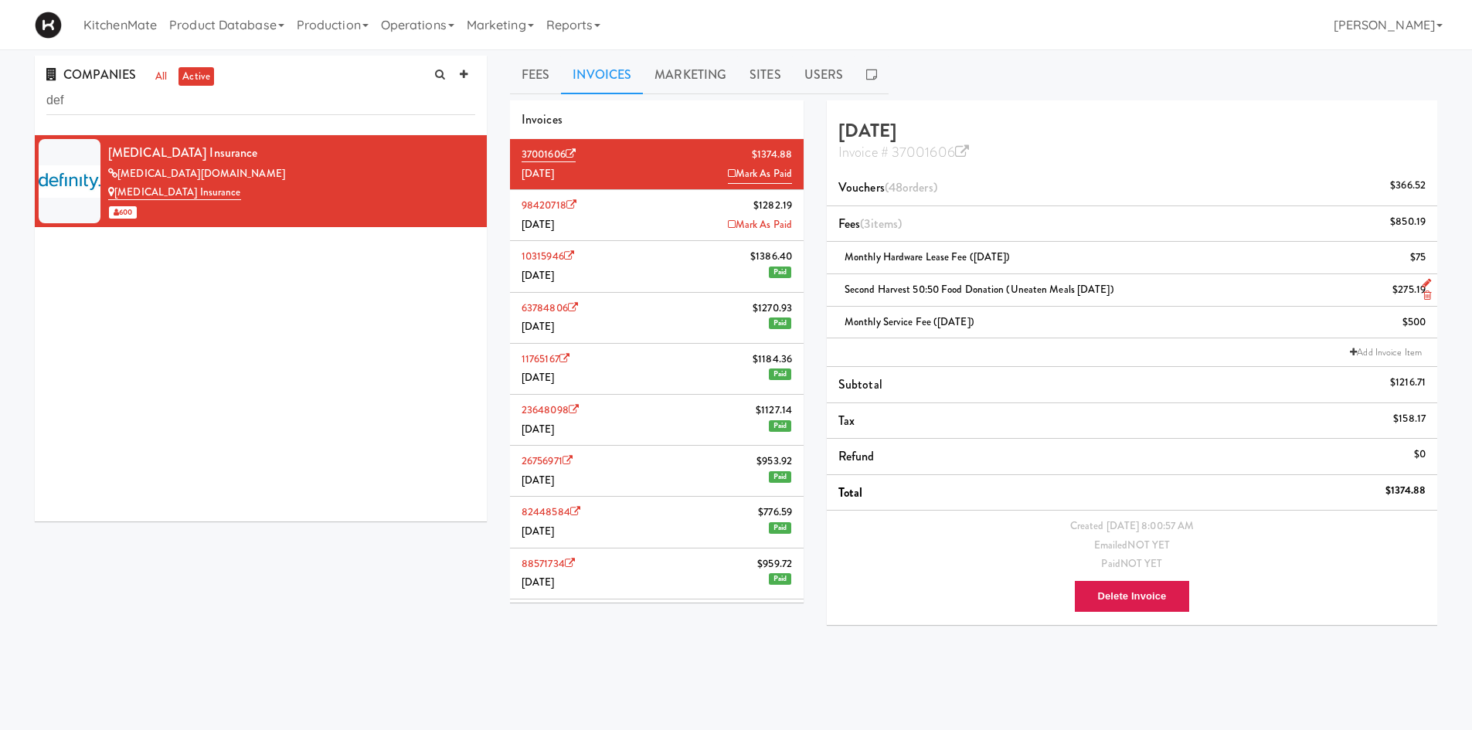
drag, startPoint x: 1151, startPoint y: 284, endPoint x: 840, endPoint y: 296, distance: 310.9
click at [840, 296] on div "Second Harvest 50:50 Food Donation (Uneaten Meals August 2025) $275.19" at bounding box center [1131, 290] width 587 height 19
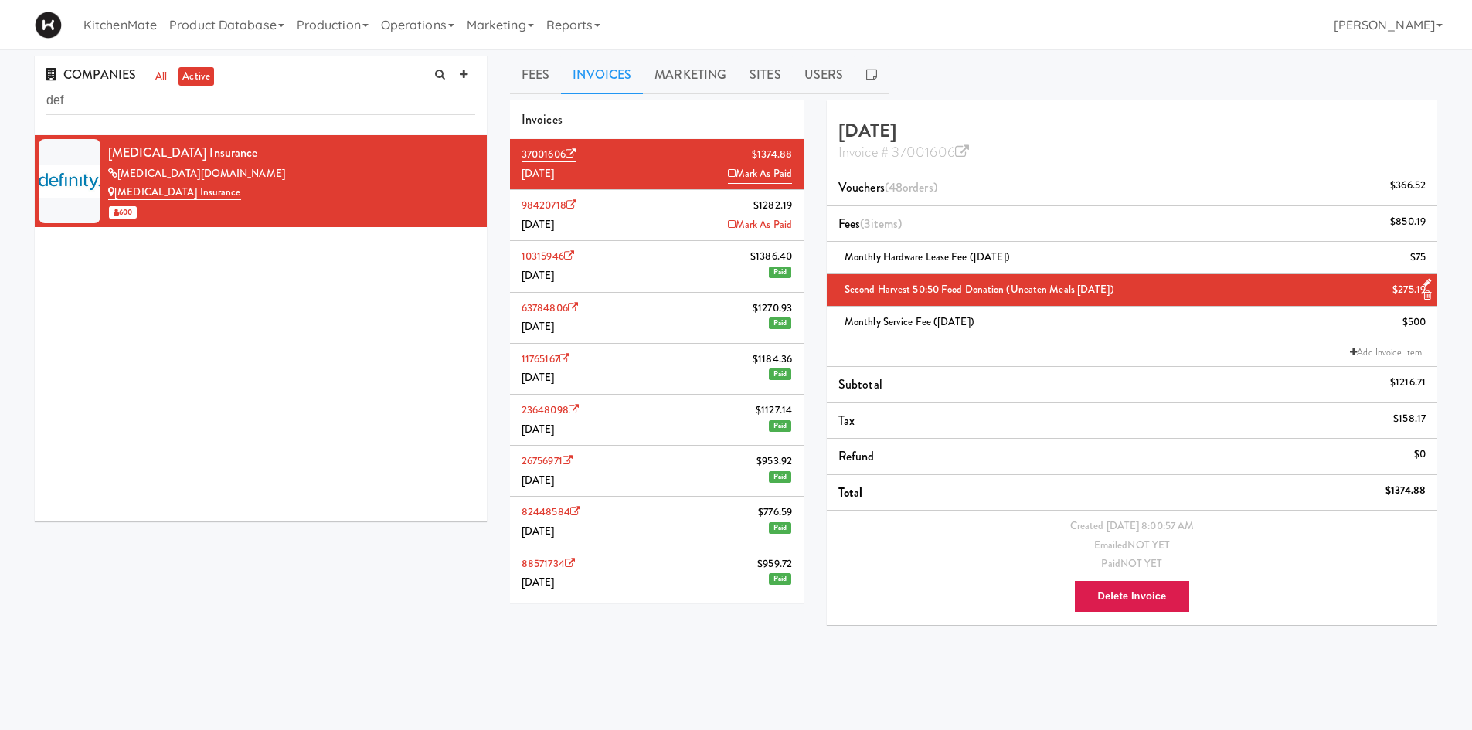
copy span "Second Harvest 50:50 Food Donation (Uneaten Meals [DATE])"
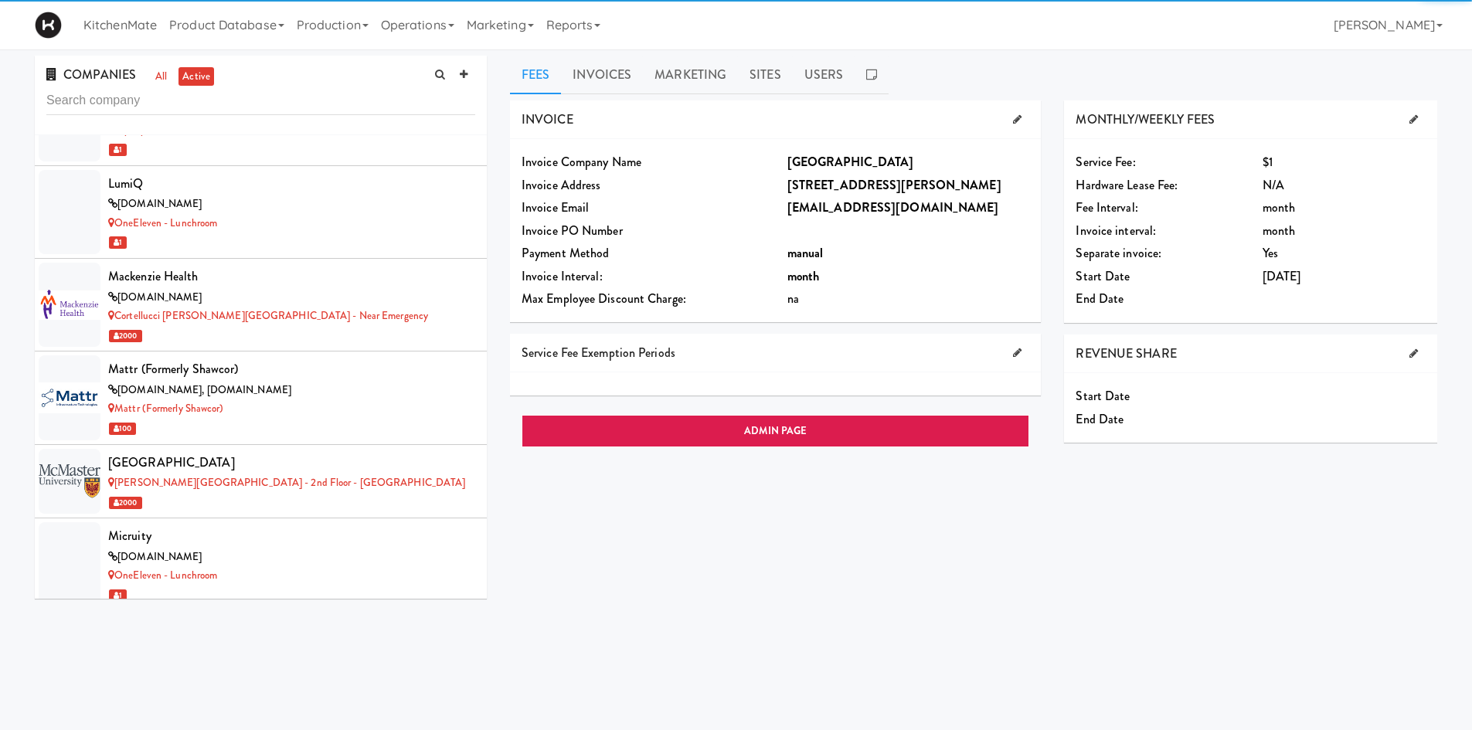
scroll to position [8202, 0]
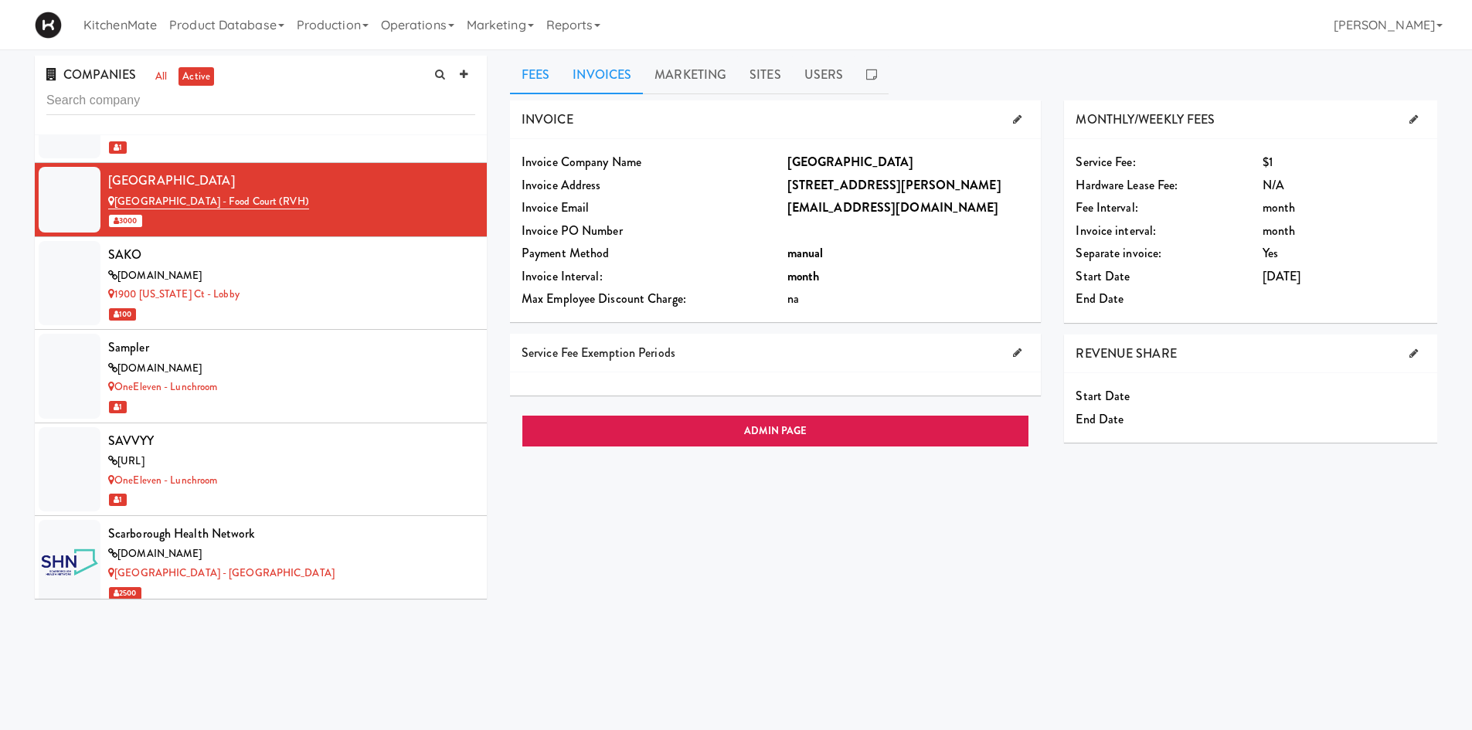
click at [612, 56] on link "Invoices" at bounding box center [602, 75] width 82 height 39
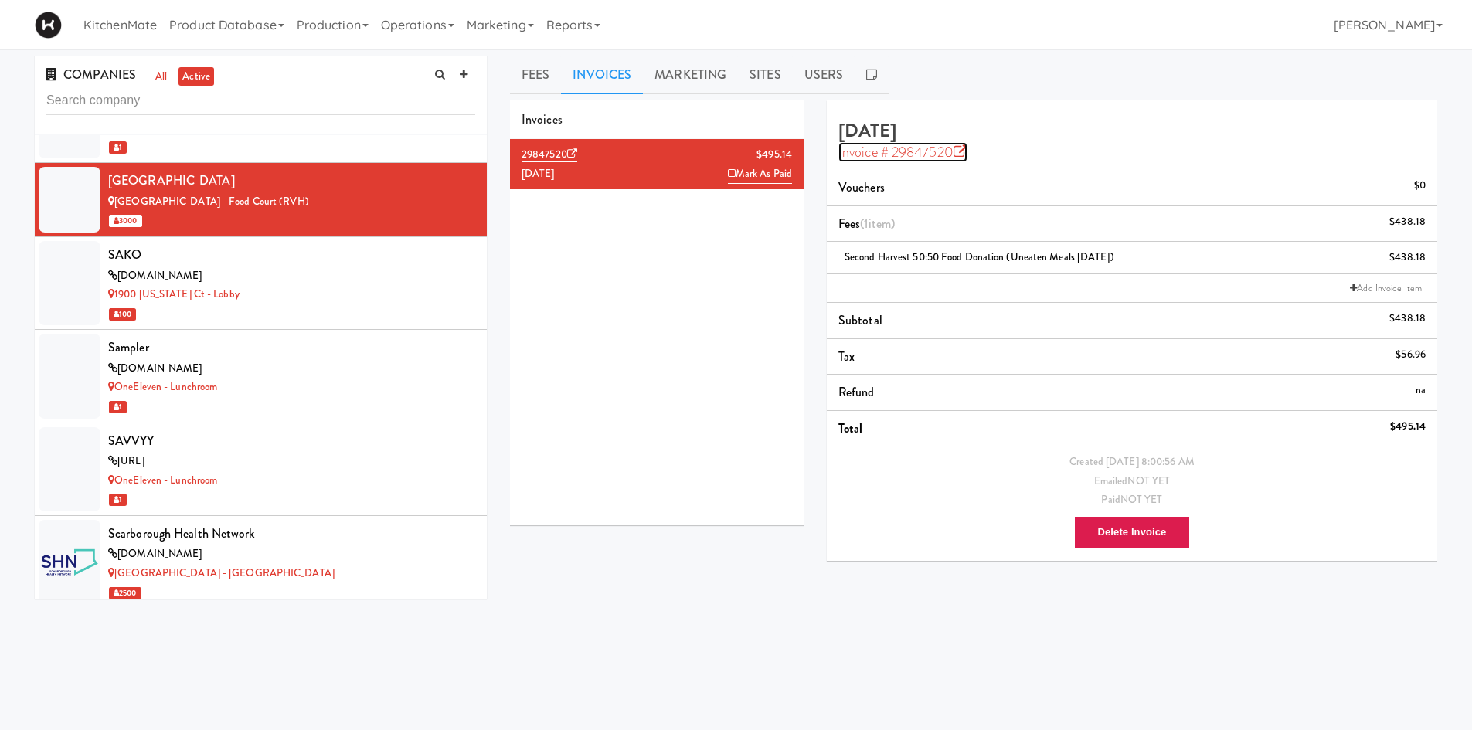
click at [956, 145] on link "Invoice # 29847520" at bounding box center [902, 152] width 129 height 20
click at [263, 94] on input "text" at bounding box center [260, 101] width 429 height 29
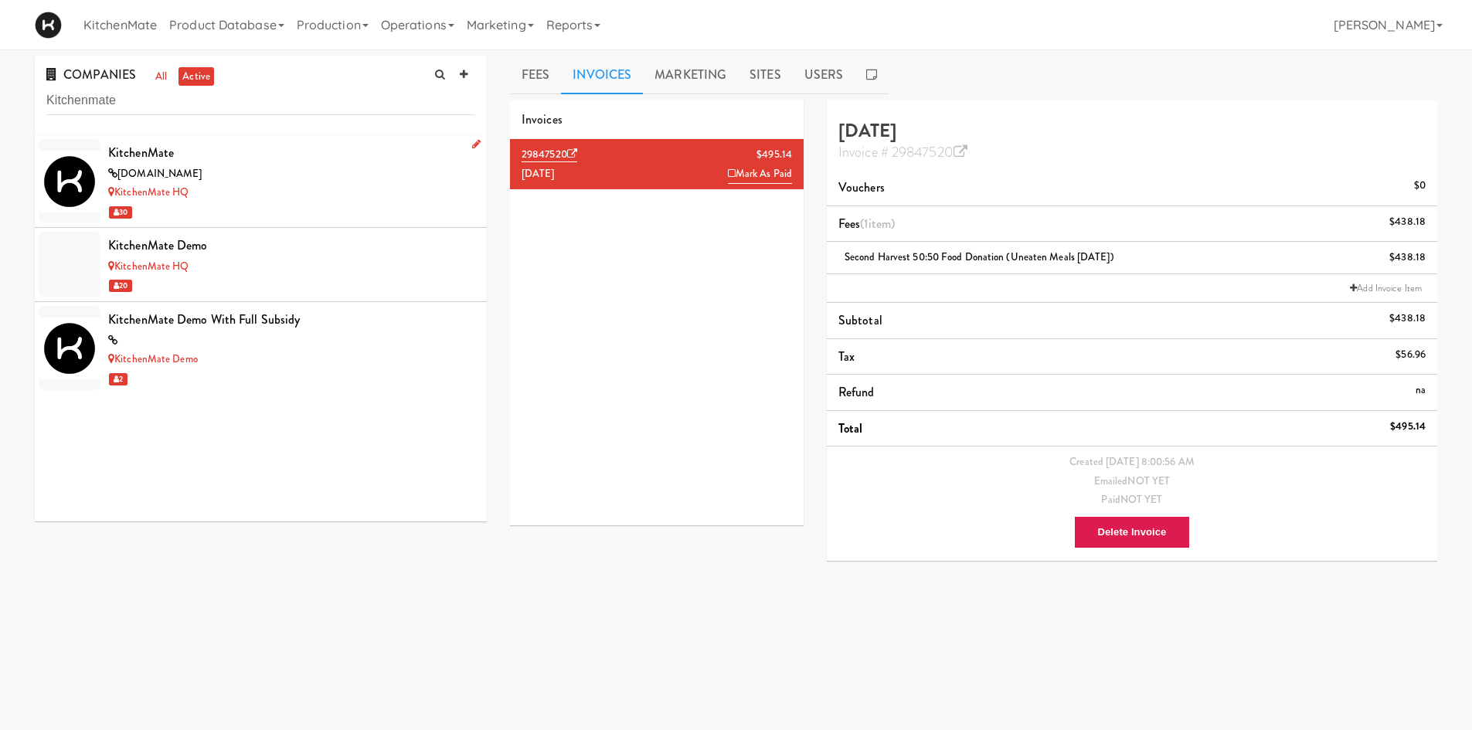
click at [274, 194] on div "KitchenMate HQ" at bounding box center [291, 192] width 367 height 19
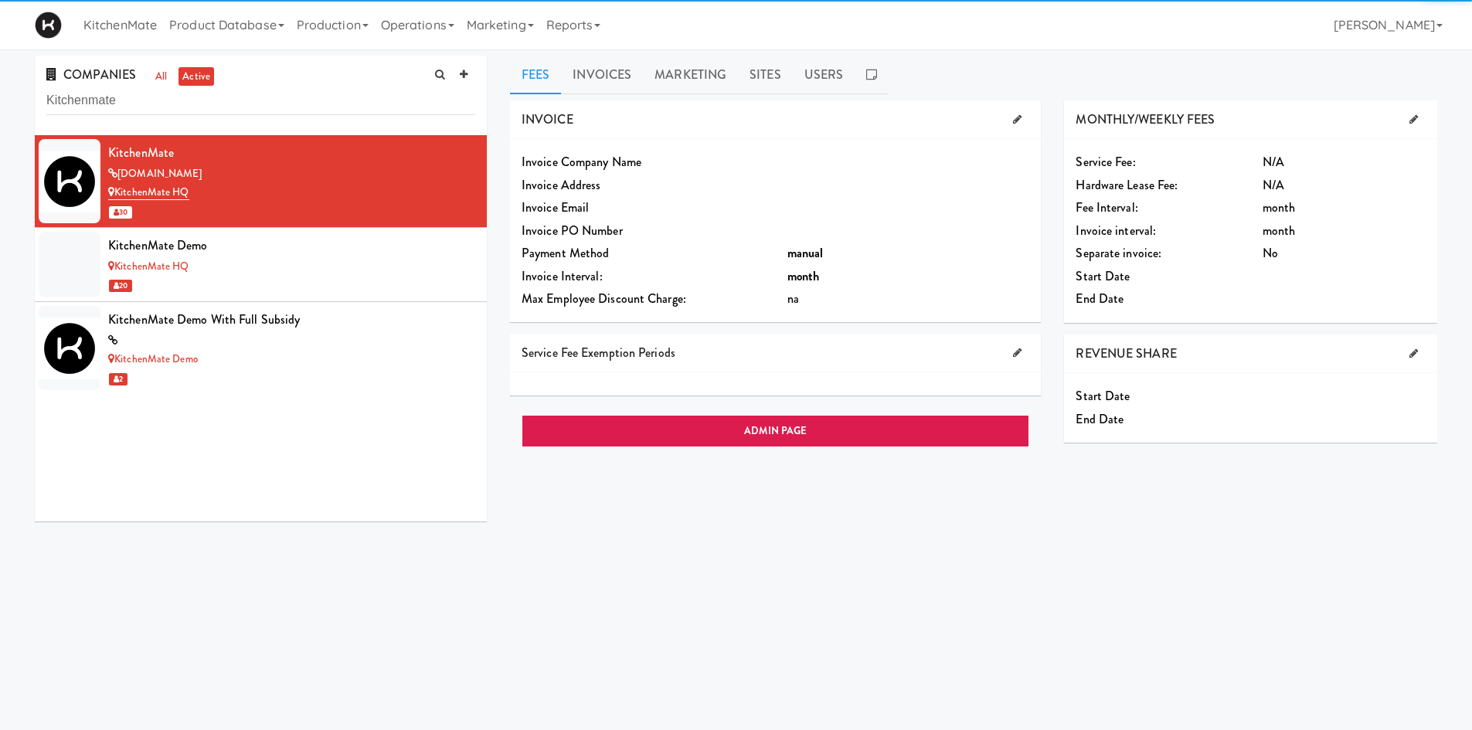
drag, startPoint x: 581, startPoint y: 36, endPoint x: 583, endPoint y: 53, distance: 17.2
click at [583, 52] on body "Okay Okay Select date: previous 2025-Sep next Su Mo Tu We Th Fr Sa 31 1 2 3 4 5…" at bounding box center [736, 414] width 1472 height 730
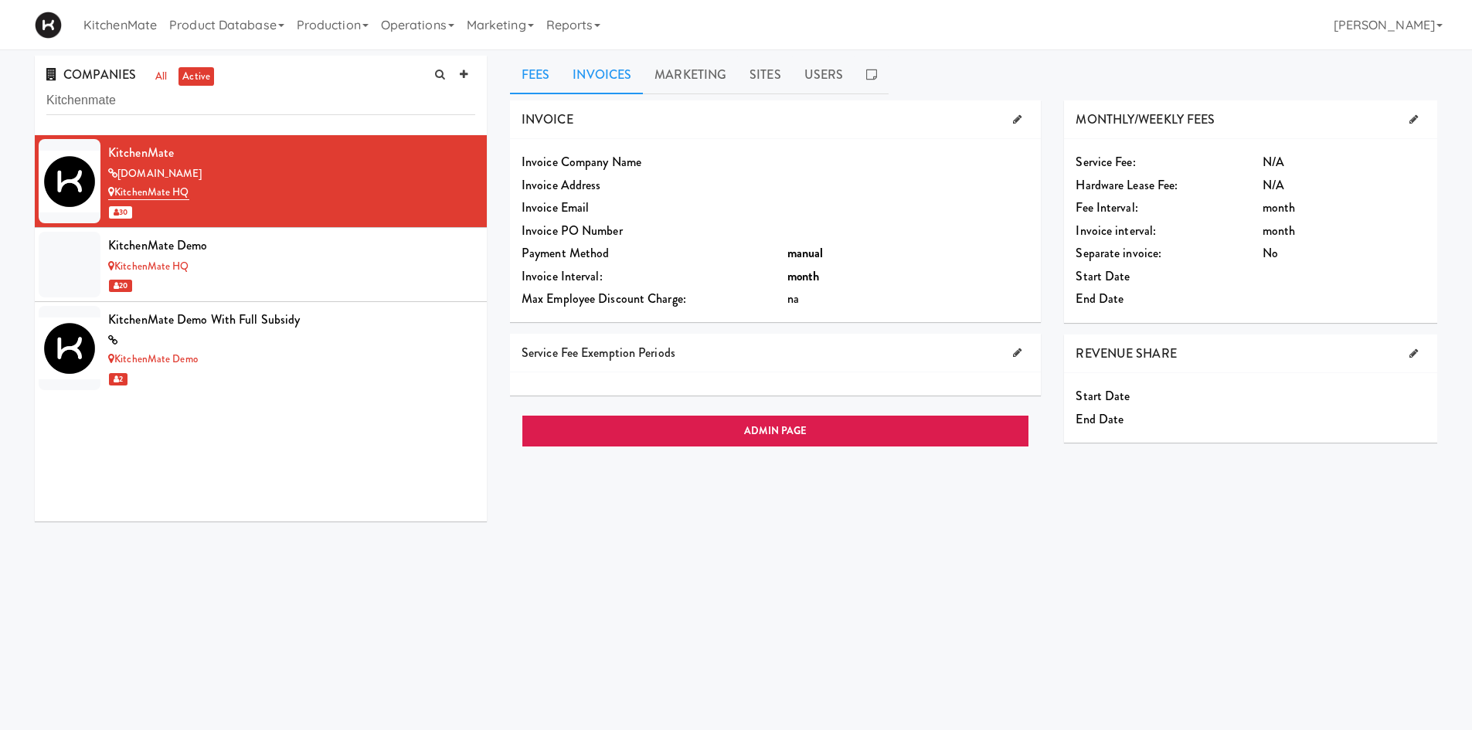
click at [602, 62] on link "Invoices" at bounding box center [602, 75] width 82 height 39
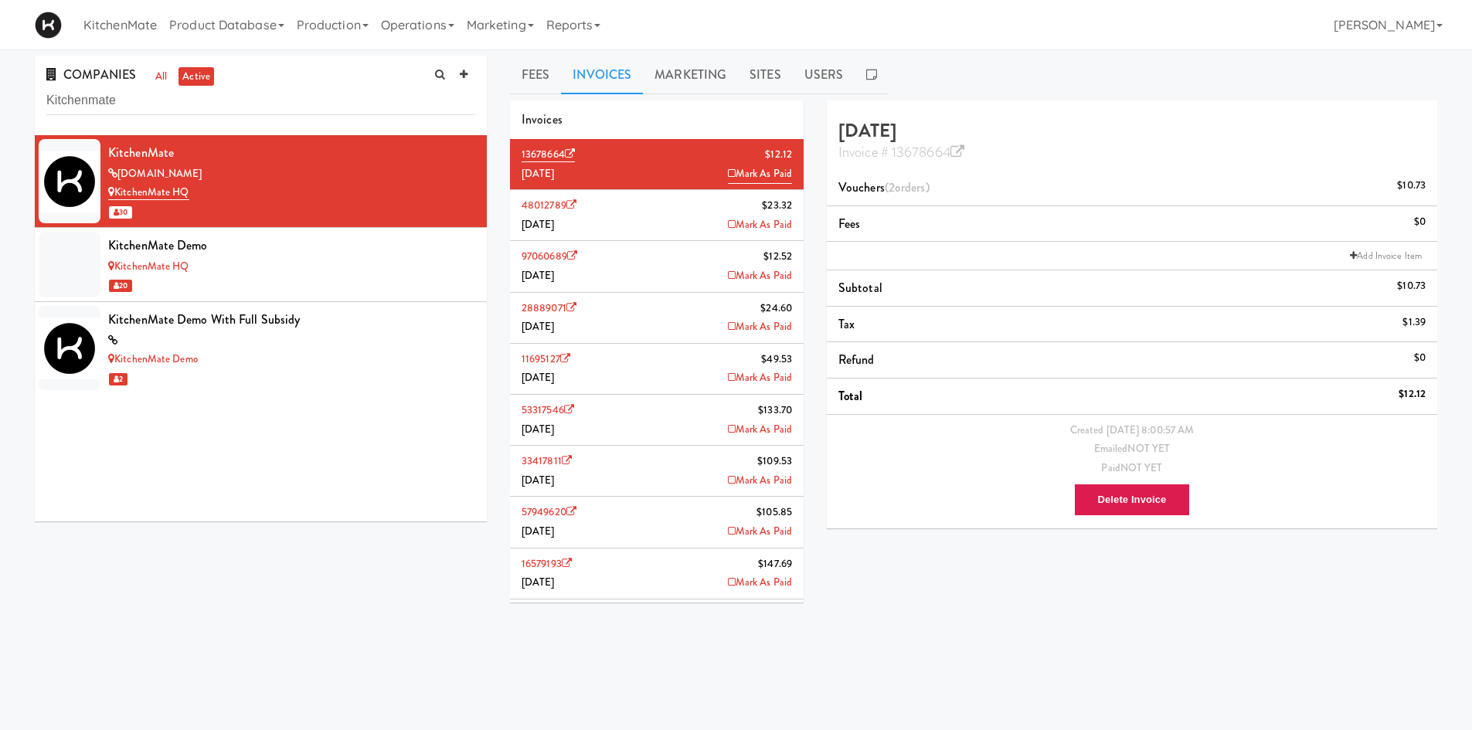
click at [668, 220] on li "48012789 $23.32 July 2025 Mark As Paid" at bounding box center [657, 215] width 294 height 51
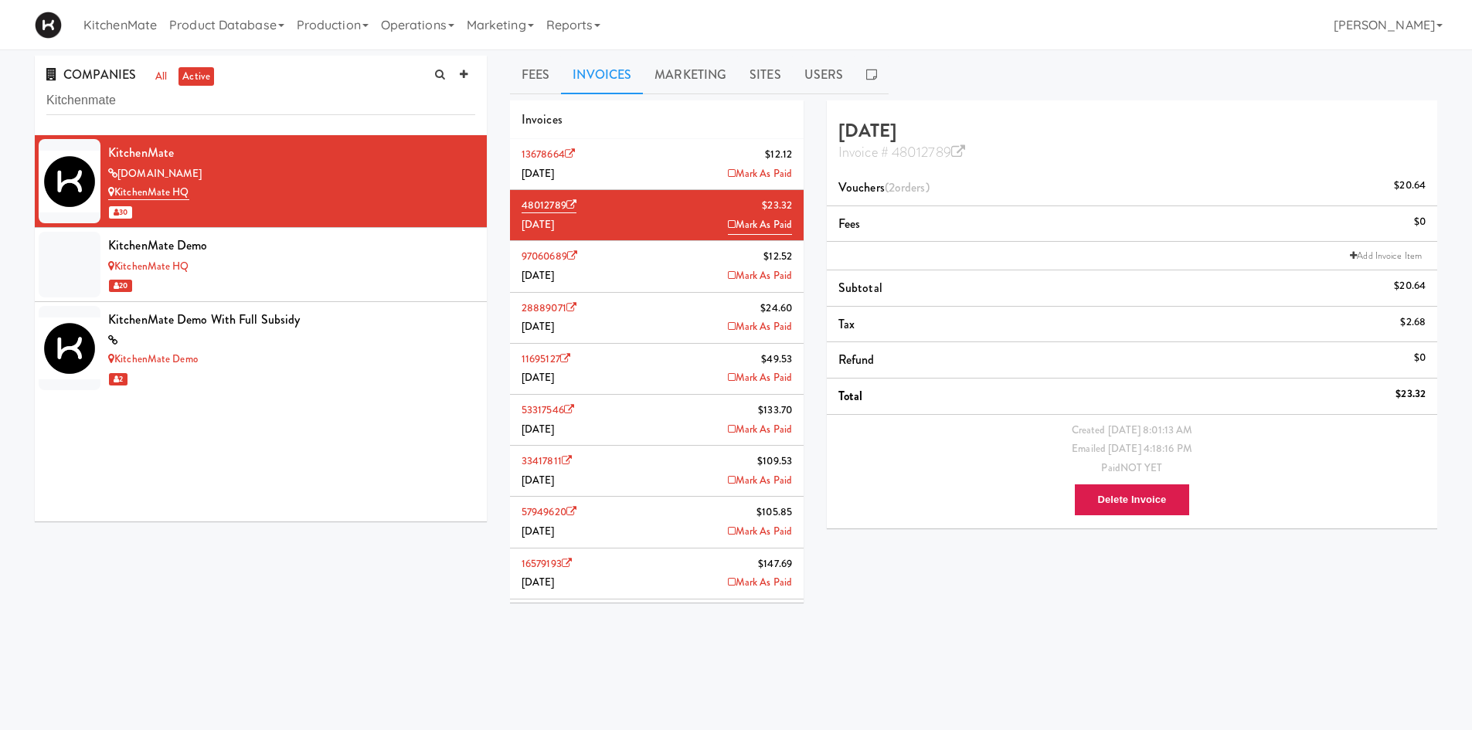
click at [601, 161] on li "13678664 $12.12 August 2025 Mark As Paid" at bounding box center [657, 164] width 294 height 51
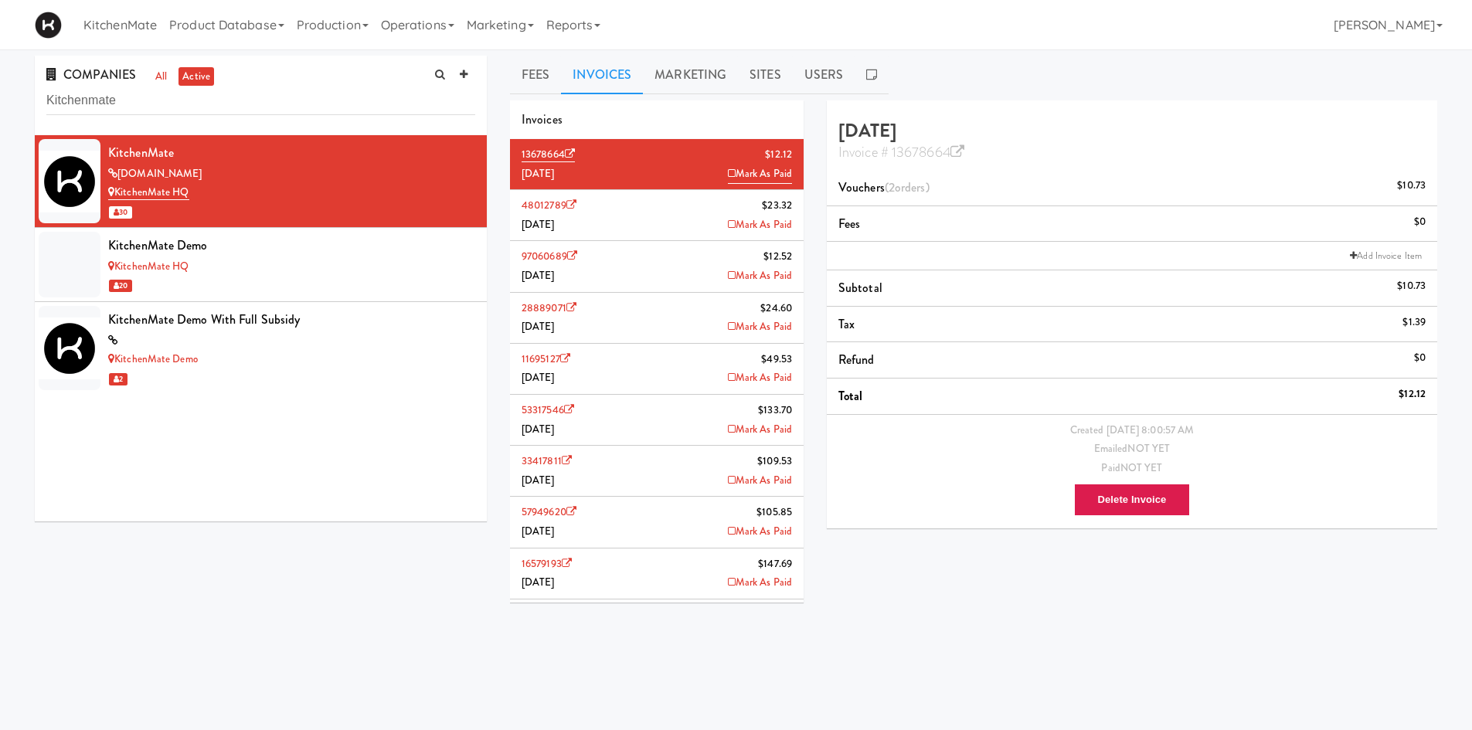
click at [614, 214] on li "48012789 $23.32 July 2025 Mark As Paid" at bounding box center [657, 215] width 294 height 51
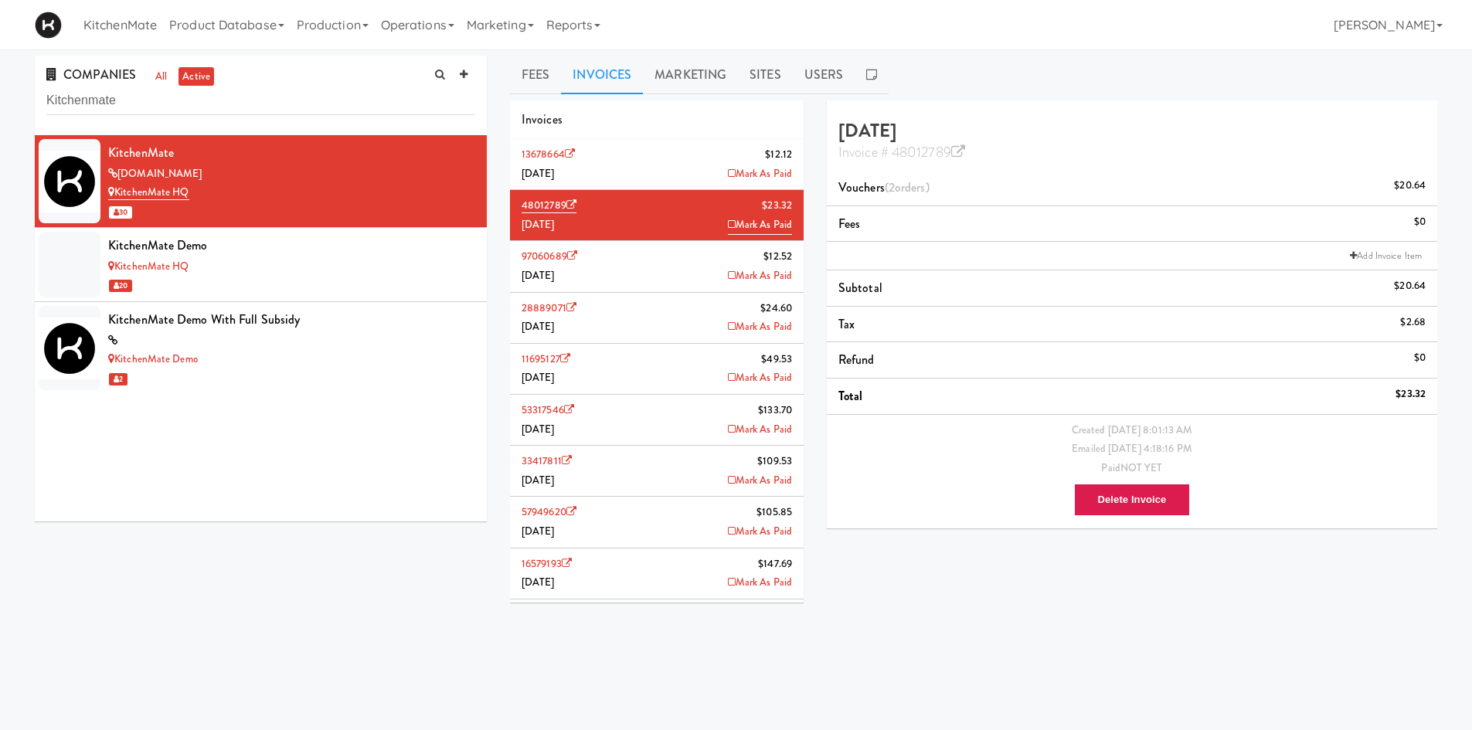
click at [624, 168] on li "13678664 $12.12 August 2025 Mark As Paid" at bounding box center [657, 164] width 294 height 51
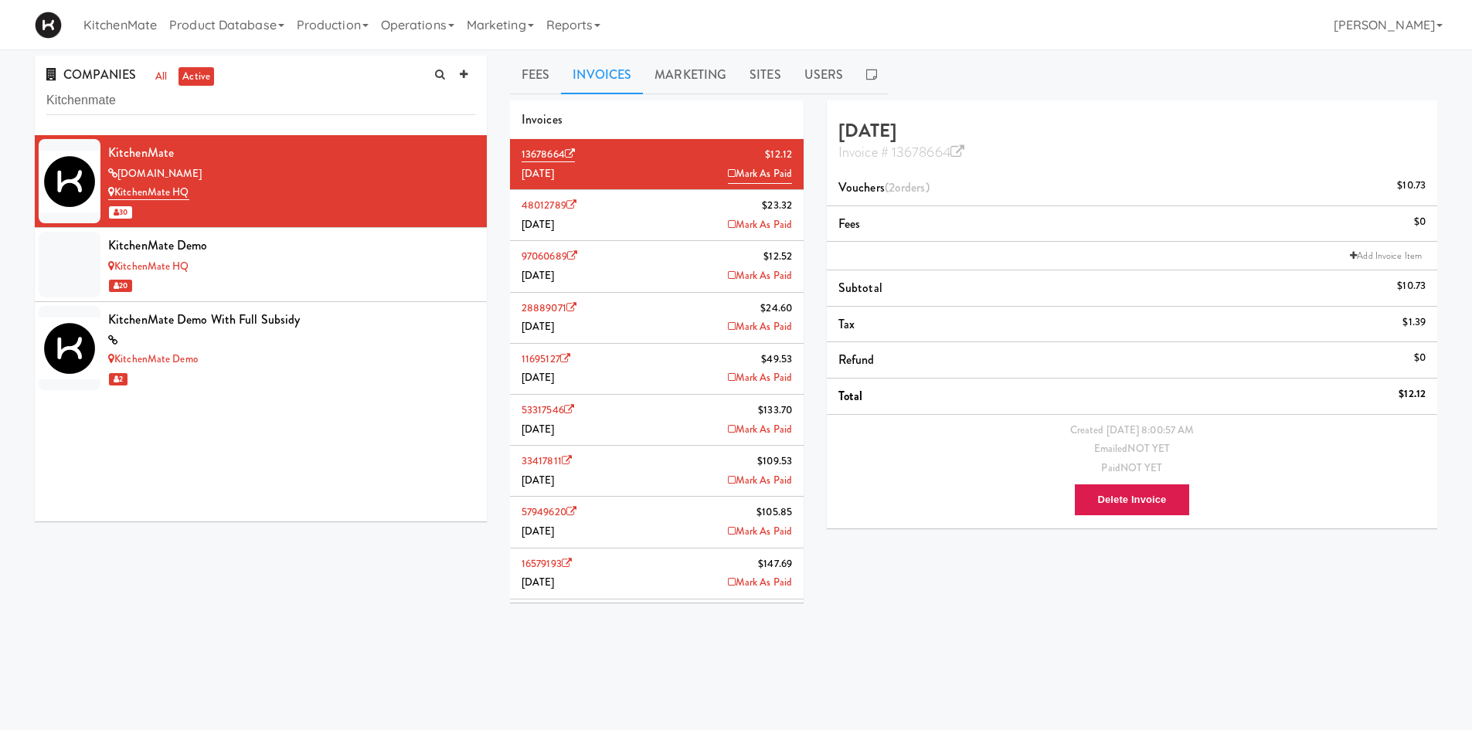
click at [637, 225] on li "48012789 $23.32 July 2025 Mark As Paid" at bounding box center [657, 215] width 294 height 51
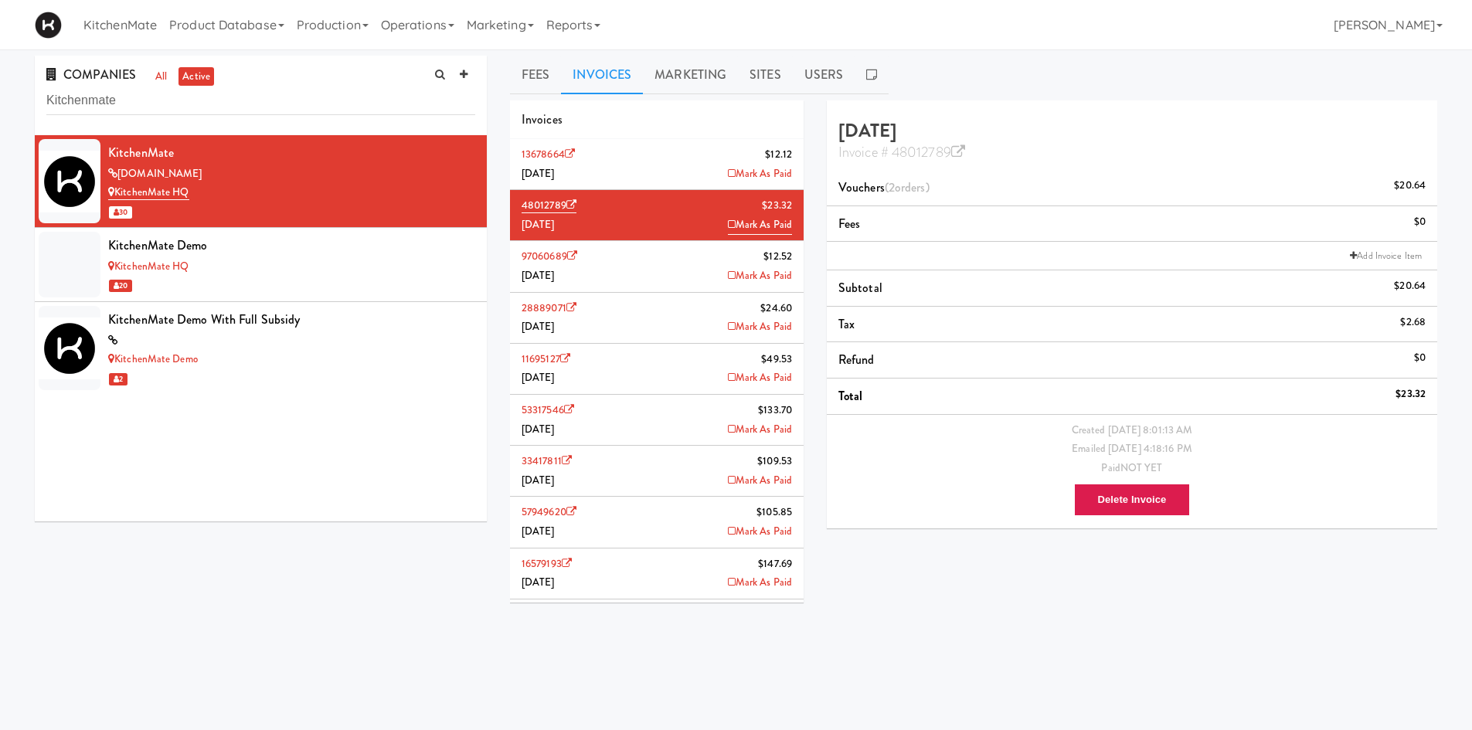
click at [678, 163] on li "13678664 $12.12 August 2025 Mark As Paid" at bounding box center [657, 164] width 294 height 51
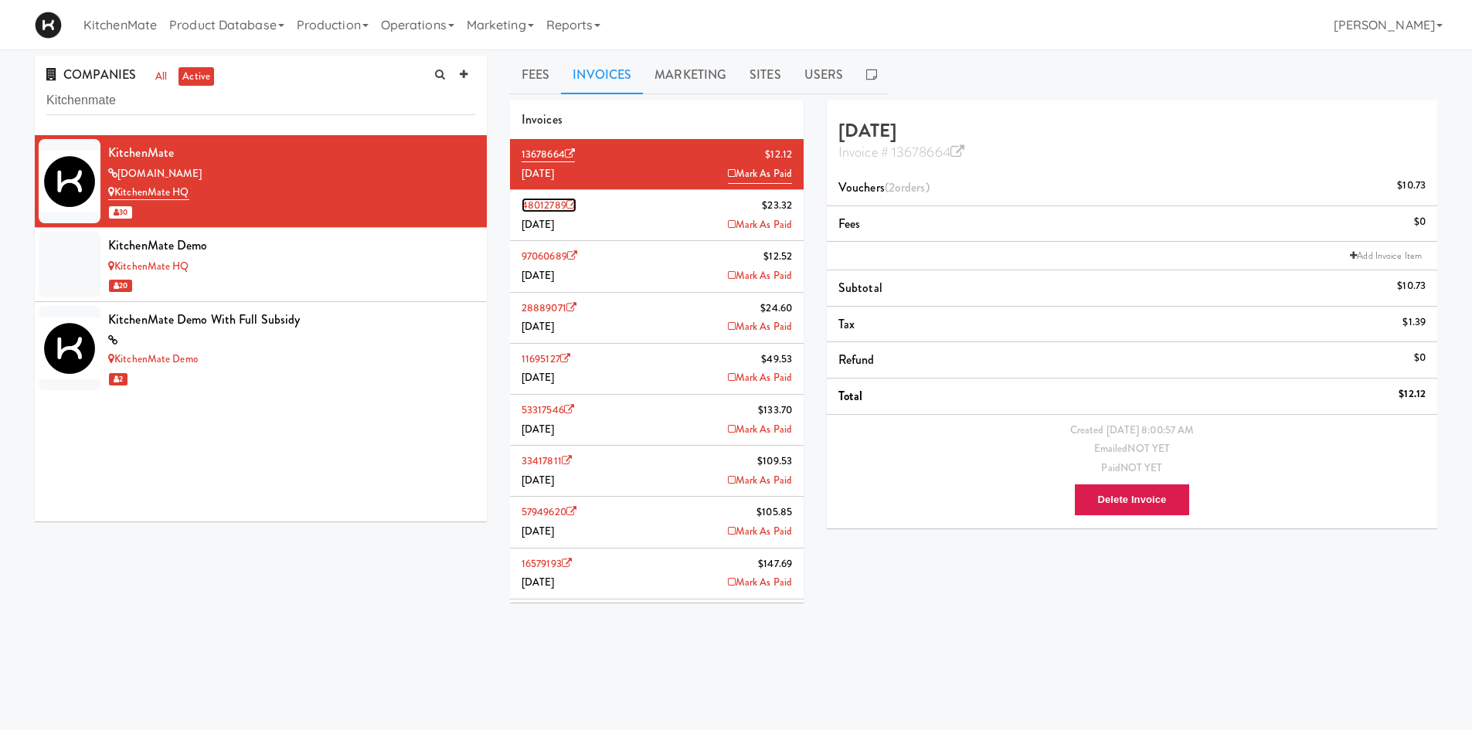
click at [574, 207] on icon at bounding box center [571, 205] width 10 height 10
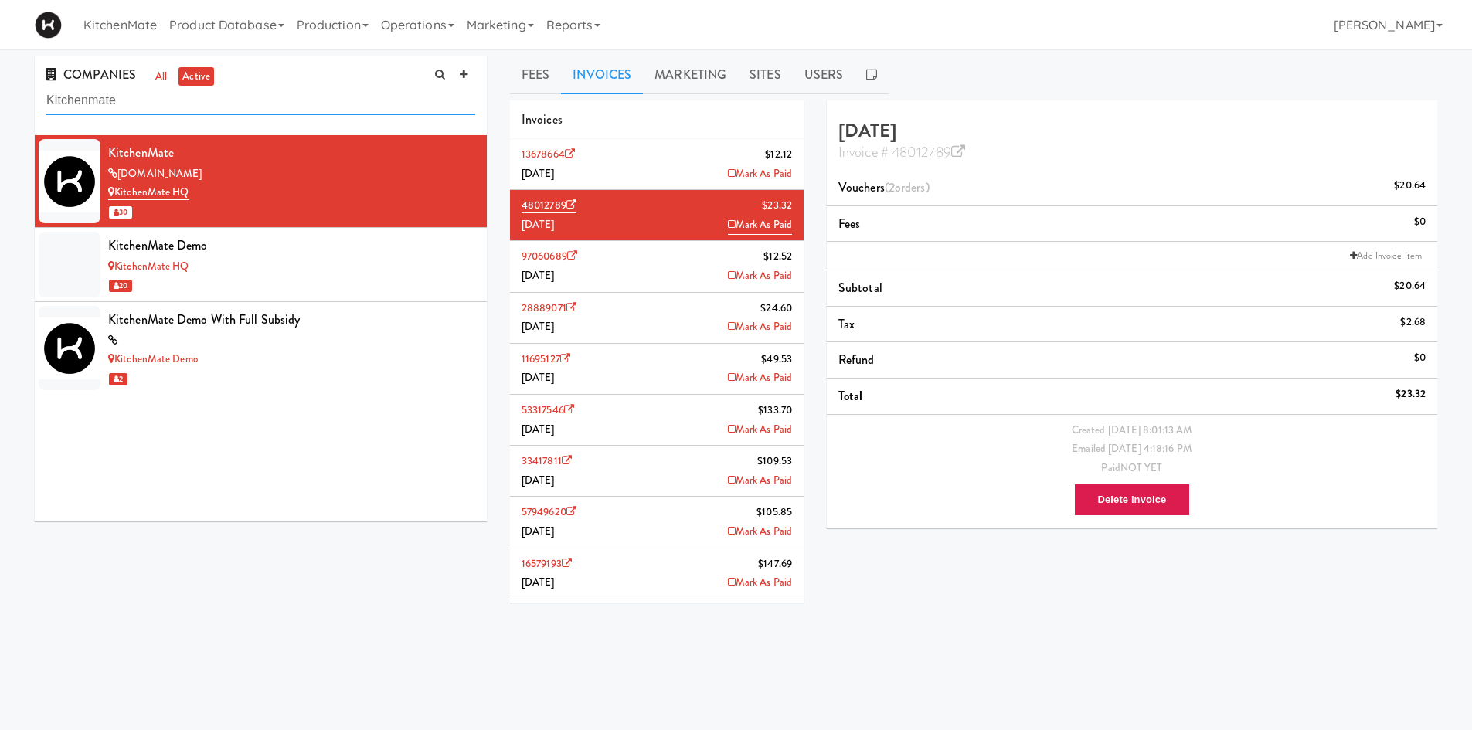
click at [325, 105] on input "Kitchenmate" at bounding box center [260, 101] width 429 height 29
type input "t"
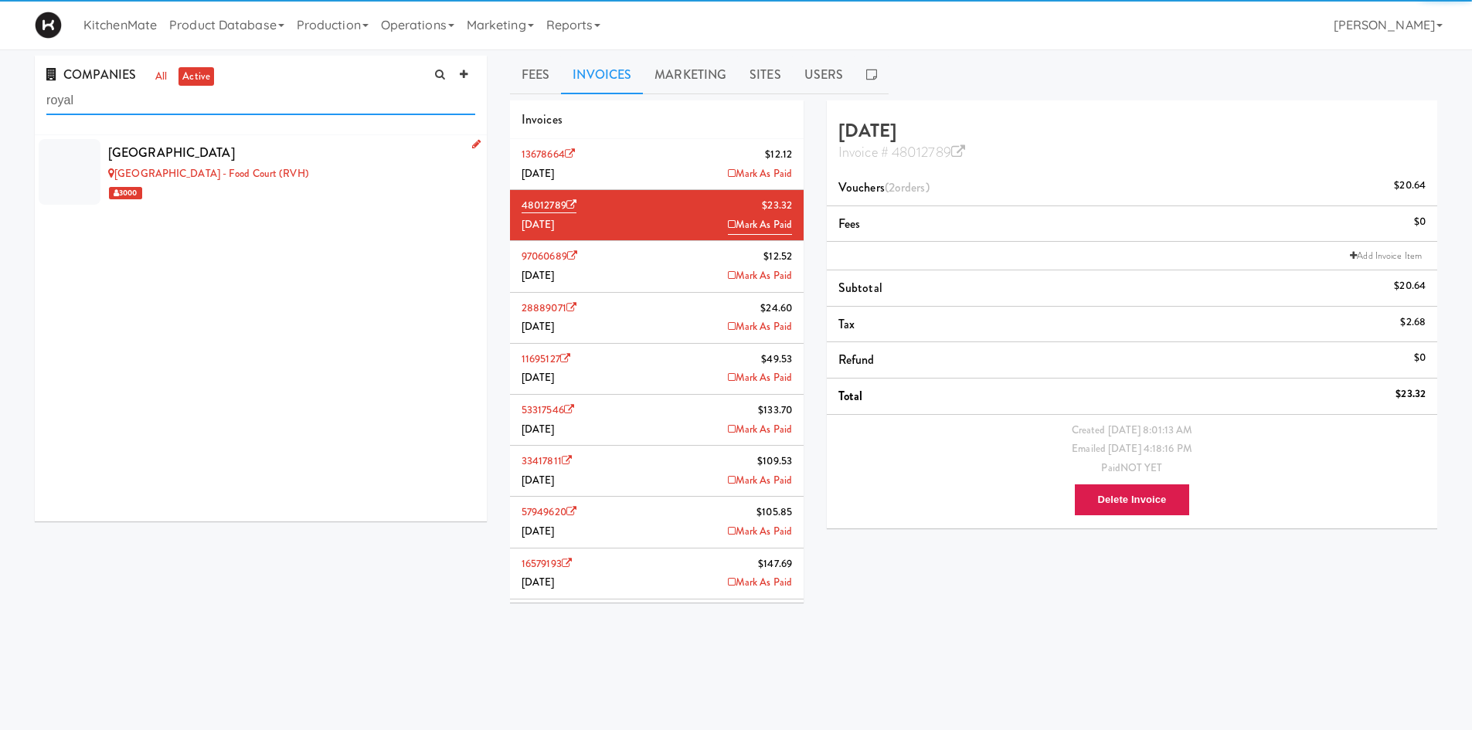
type input "royal"
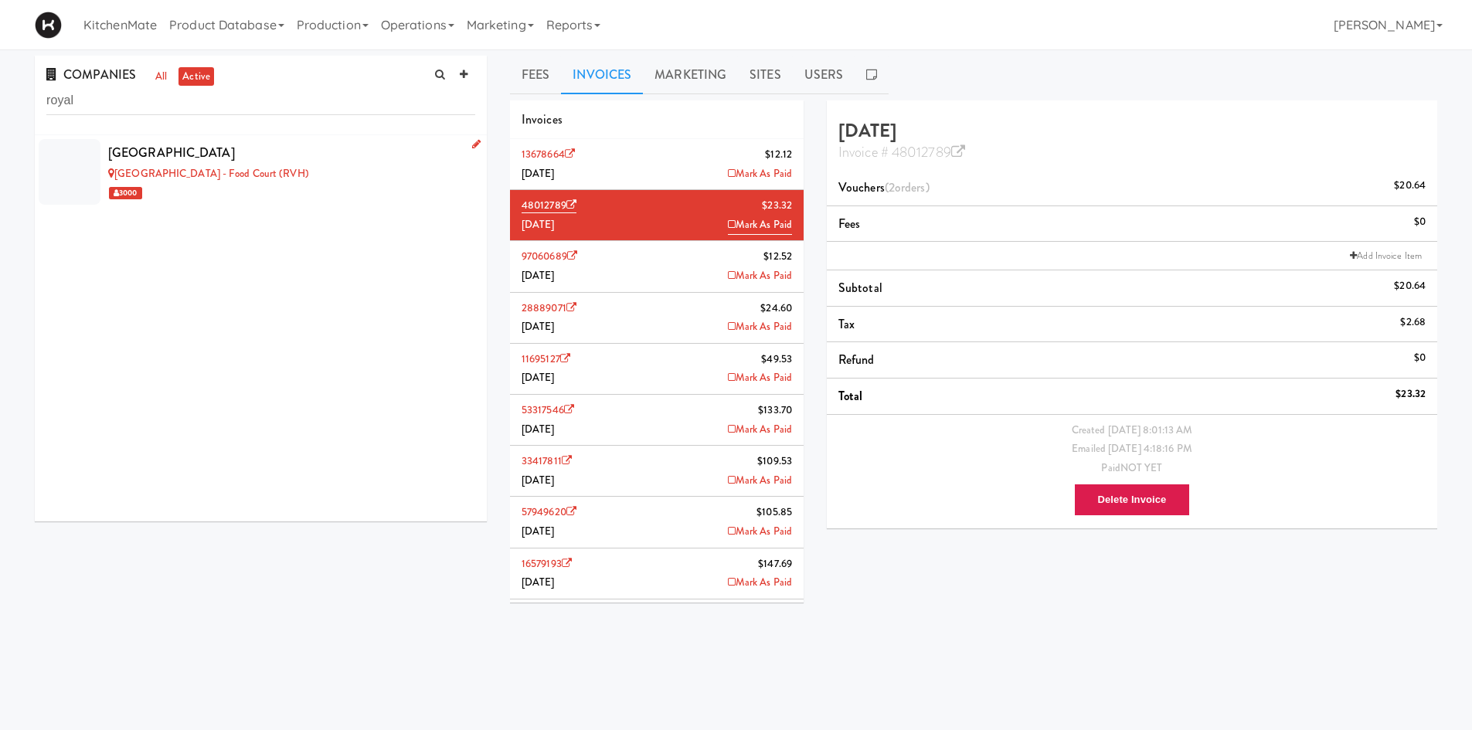
click at [319, 155] on div "Royal Victoria Regional Health Centre" at bounding box center [291, 152] width 367 height 23
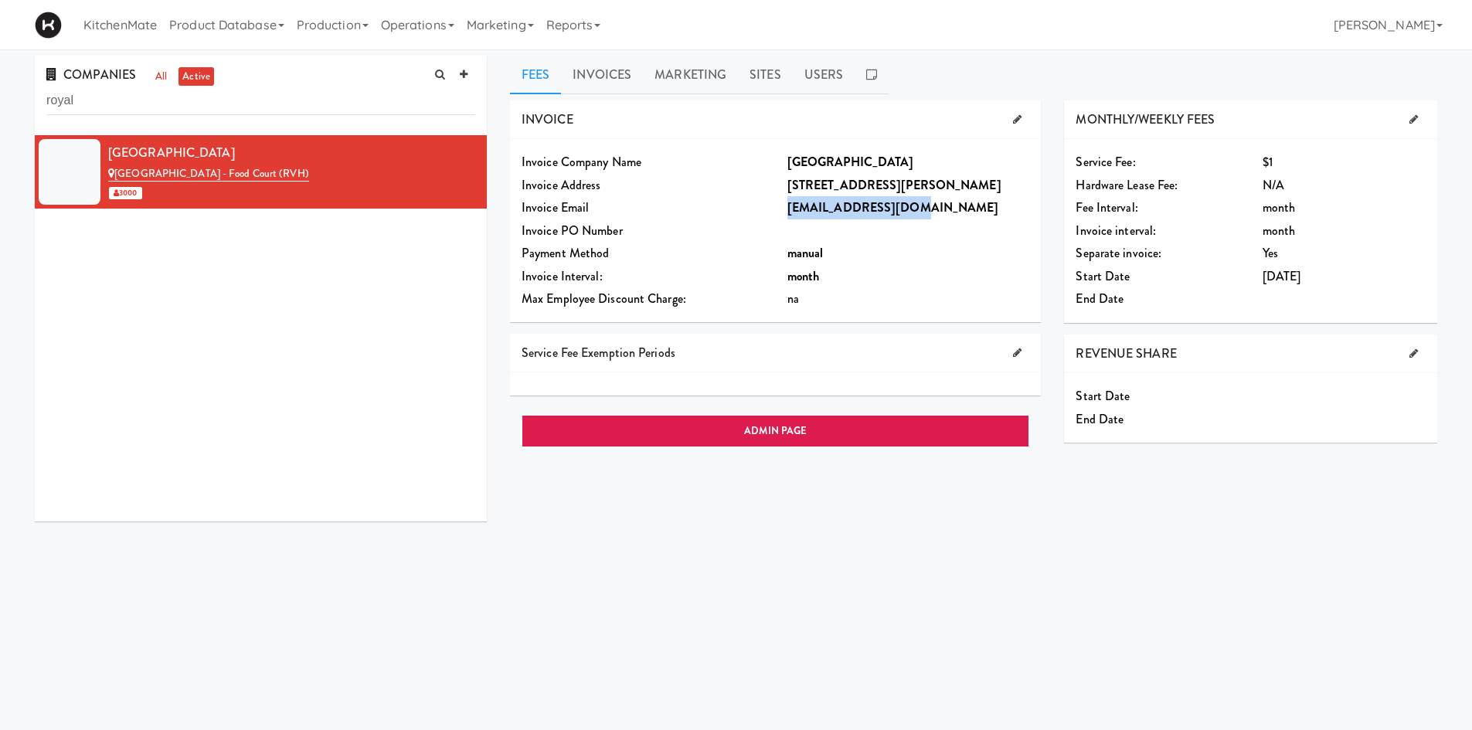
drag, startPoint x: 908, startPoint y: 206, endPoint x: 784, endPoint y: 212, distance: 124.6
click at [784, 212] on div "rvh@pdf.basware.com" at bounding box center [909, 207] width 266 height 23
copy b "rvh@pdf.basware.com"
